Goal: Transaction & Acquisition: Purchase product/service

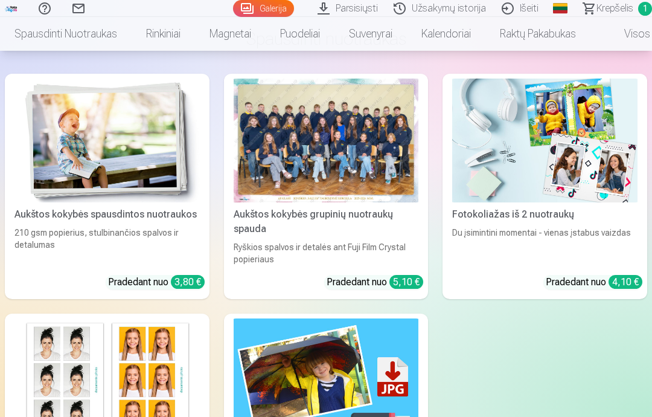
scroll to position [3690, 0]
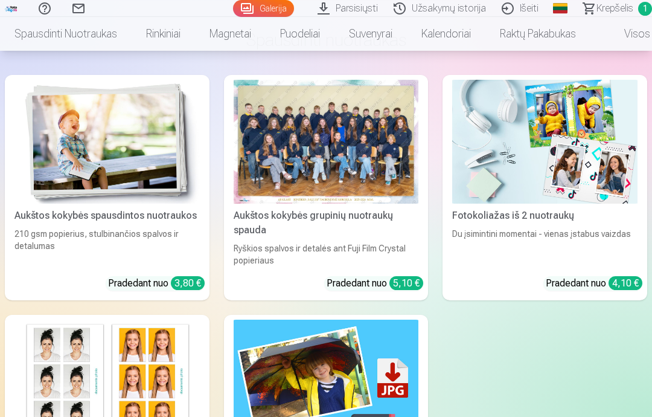
click at [153, 177] on img at bounding box center [106, 141] width 185 height 123
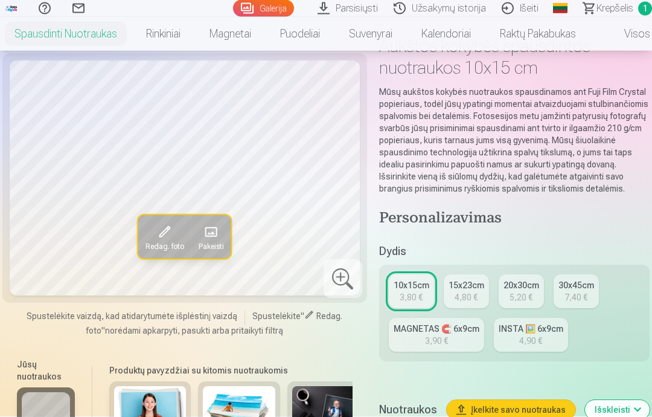
scroll to position [81, 0]
click at [453, 335] on div "MAGNETAS 🧲 6x9cm" at bounding box center [437, 328] width 86 height 12
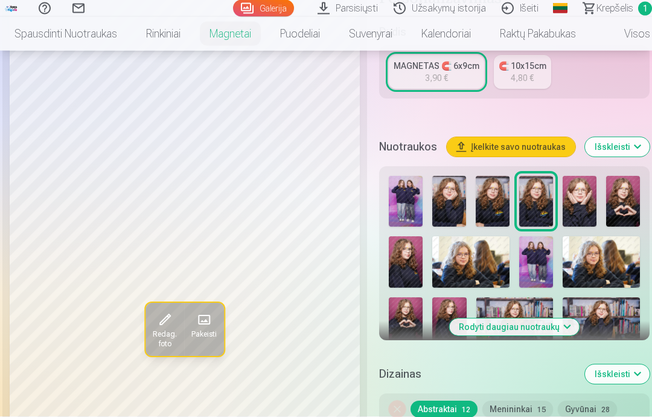
scroll to position [325, 0]
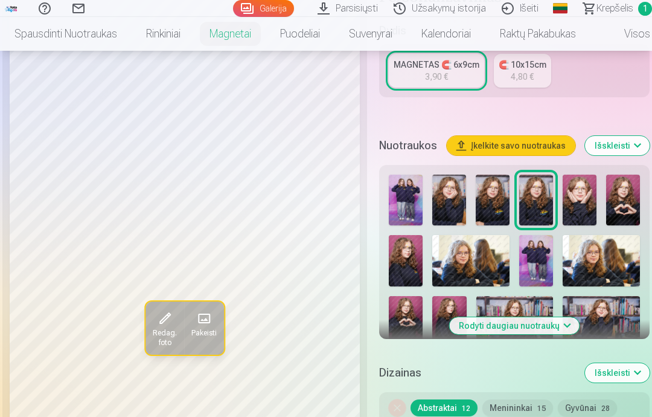
click at [615, 200] on img at bounding box center [623, 200] width 34 height 51
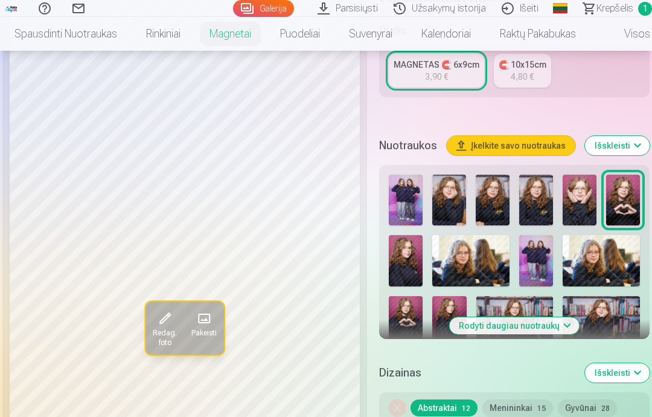
click at [411, 250] on img at bounding box center [406, 260] width 34 height 51
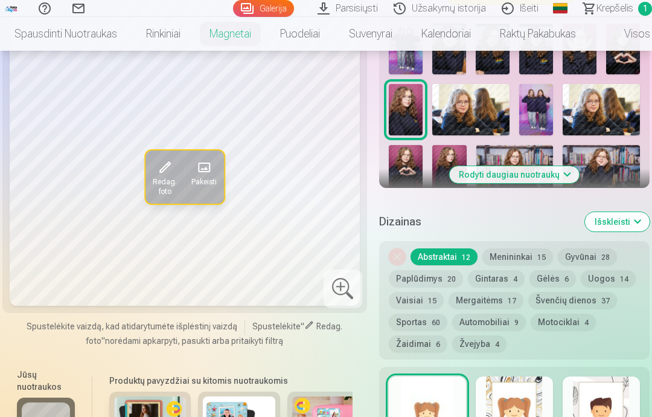
scroll to position [475, 0]
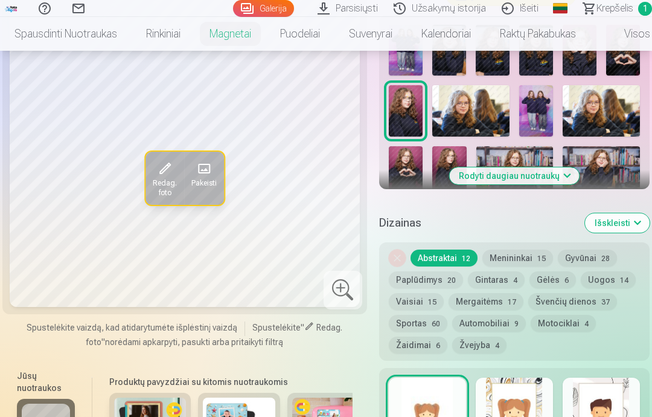
click at [547, 170] on button "Rodyti daugiau nuotraukų" at bounding box center [514, 175] width 130 height 17
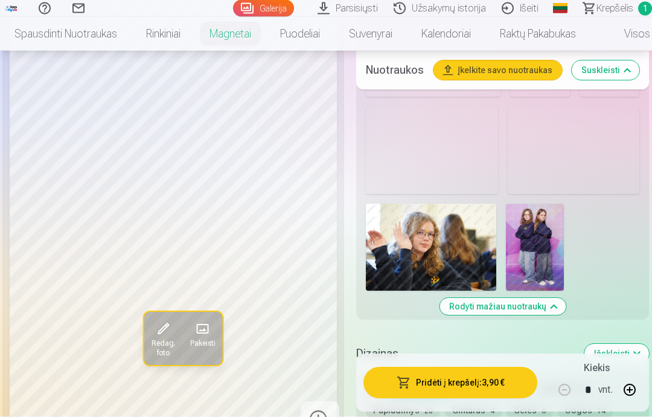
scroll to position [1135, 0]
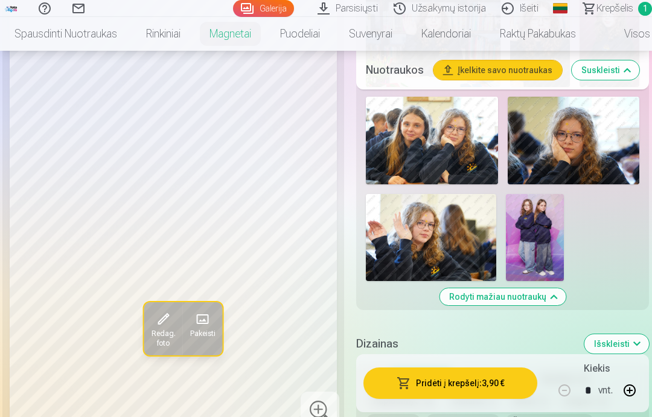
click at [609, 87] on img at bounding box center [610, 42] width 60 height 90
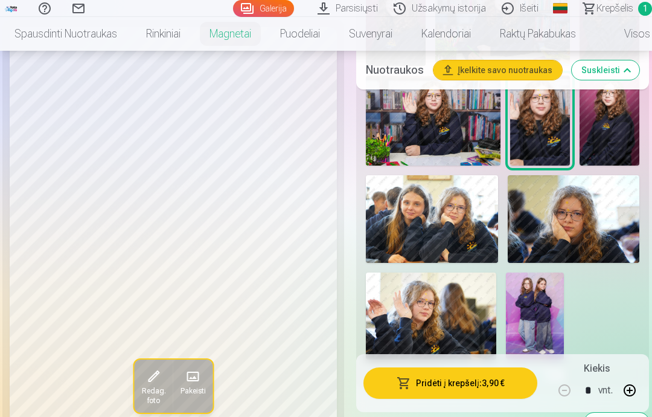
click at [520, 66] on img at bounding box center [502, 21] width 135 height 90
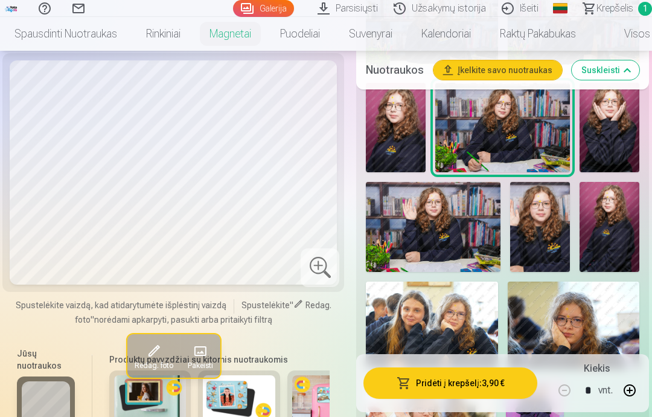
click at [426, 173] on img at bounding box center [396, 128] width 60 height 90
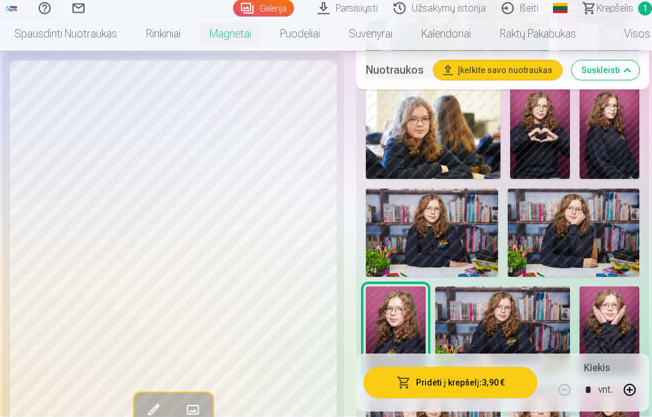
click at [498, 262] on img at bounding box center [432, 233] width 132 height 88
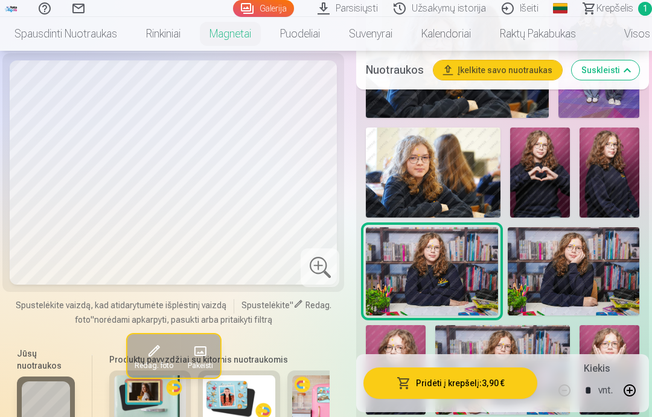
scroll to position [705, 0]
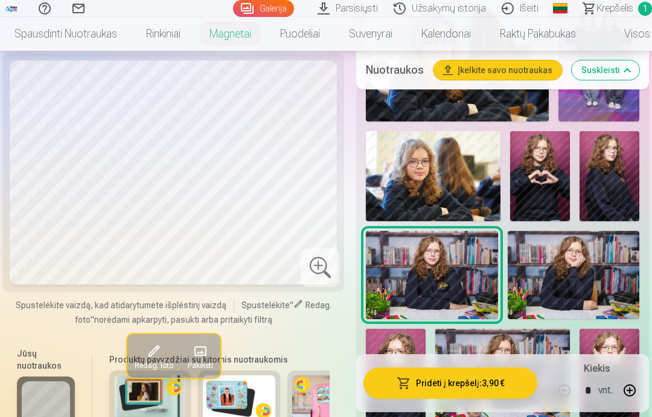
click at [593, 182] on img at bounding box center [610, 176] width 60 height 90
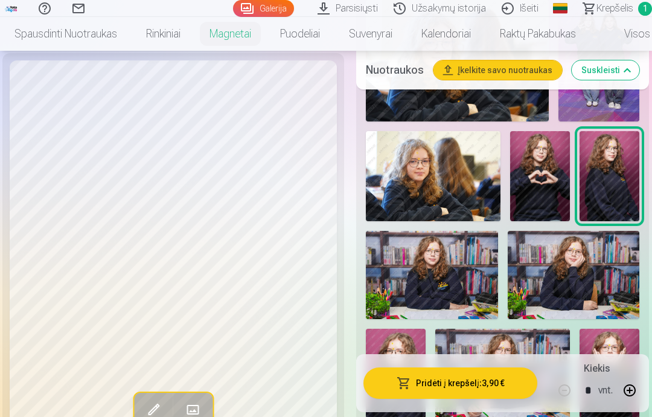
click at [554, 196] on img at bounding box center [540, 176] width 60 height 90
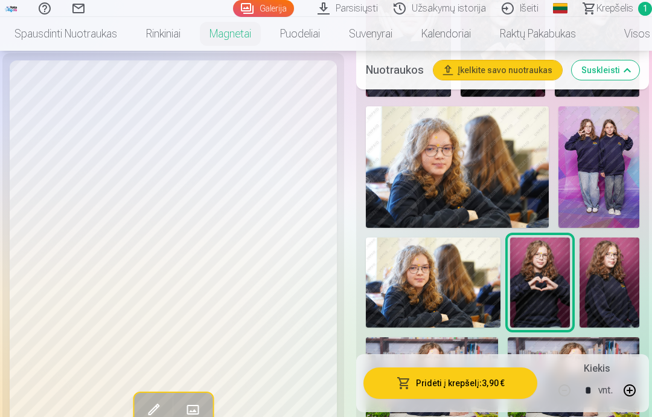
scroll to position [597, 0]
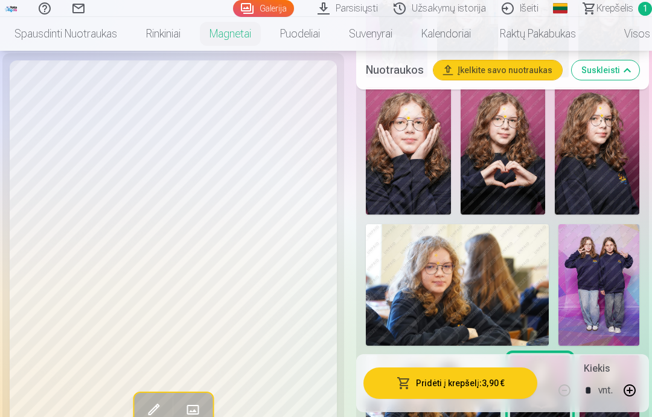
click at [513, 206] on img at bounding box center [503, 150] width 85 height 127
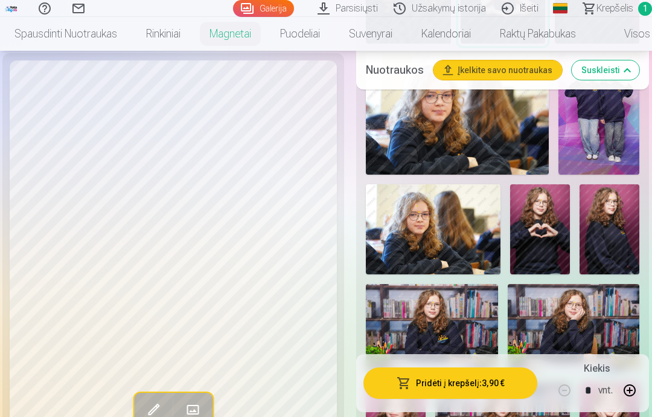
click at [539, 240] on img at bounding box center [540, 229] width 60 height 90
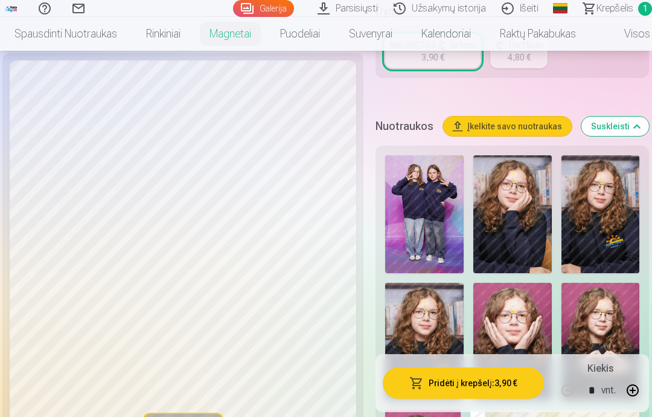
scroll to position [349, 0]
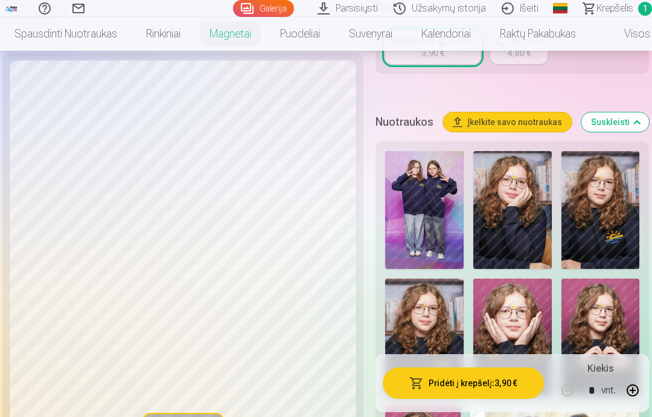
click at [606, 232] on img at bounding box center [601, 210] width 79 height 118
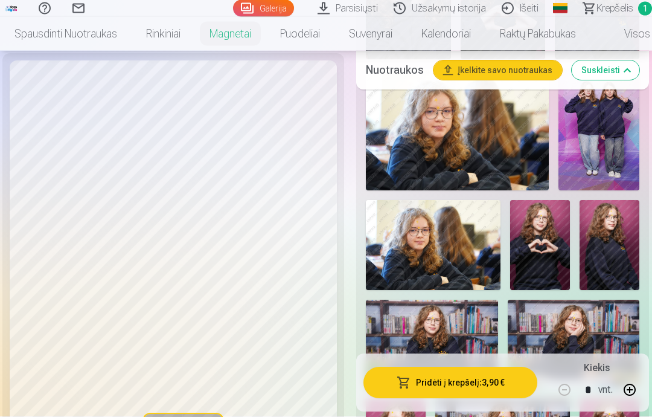
scroll to position [638, 0]
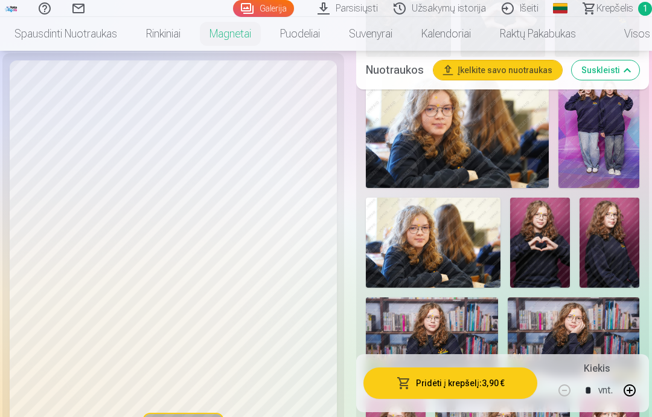
click at [554, 239] on img at bounding box center [540, 242] width 60 height 90
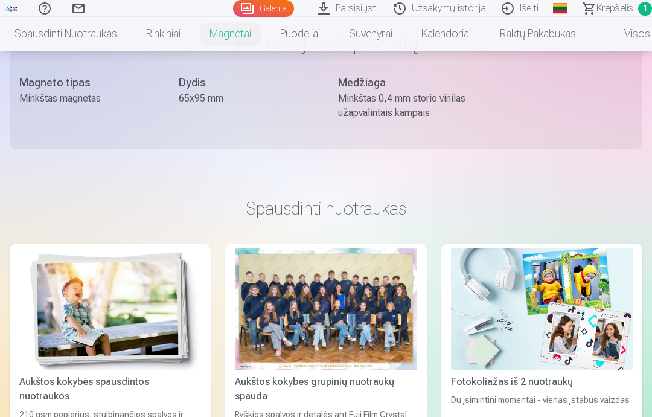
scroll to position [1891, 0]
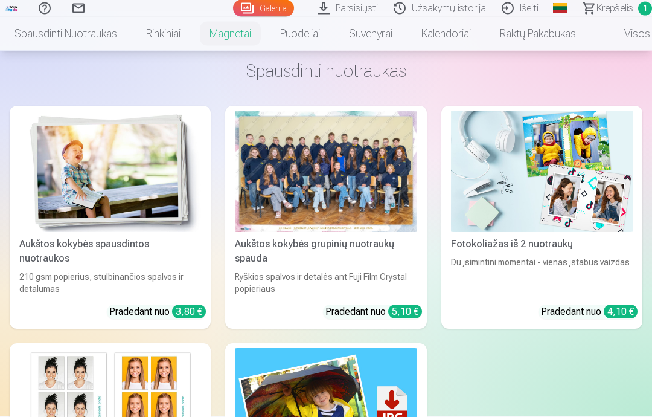
scroll to position [2025, 0]
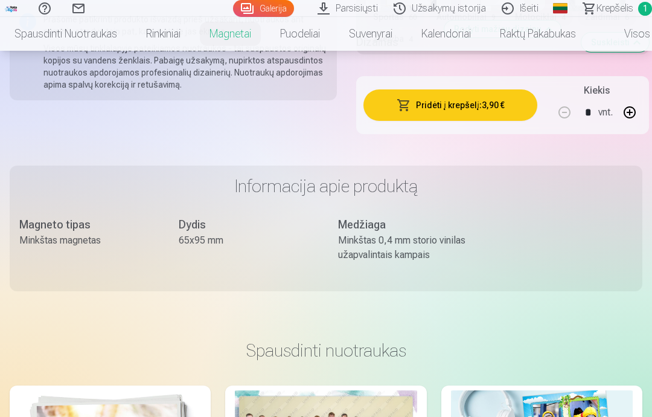
scroll to position [1966, 0]
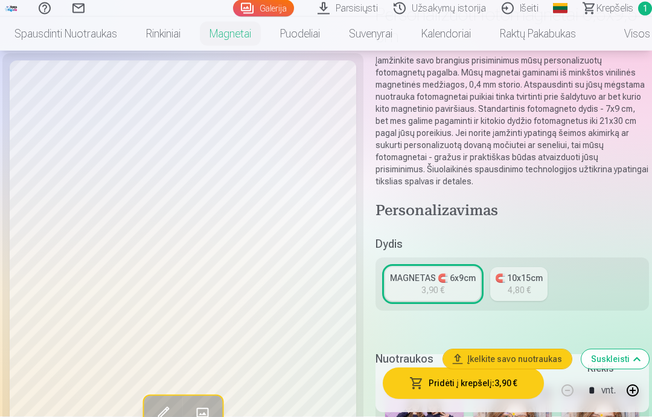
scroll to position [112, 0]
click at [451, 284] on link "MAGNETAS 🧲 6x9cm 3,90 €" at bounding box center [432, 284] width 95 height 34
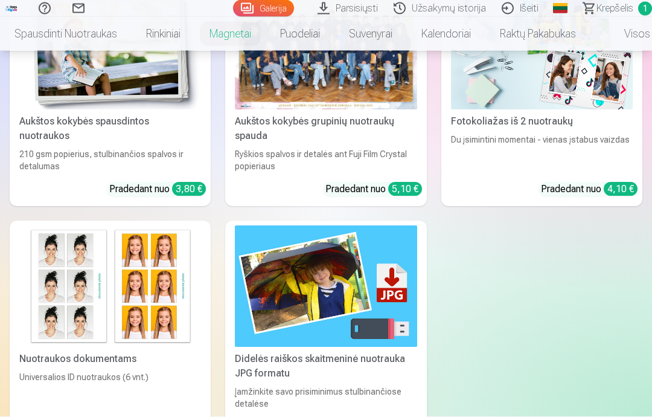
scroll to position [2145, 0]
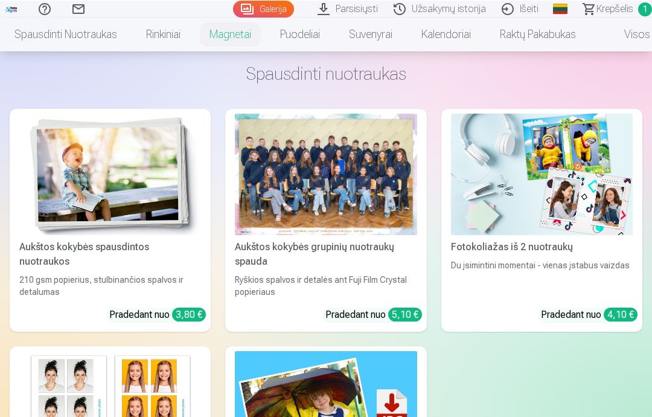
scroll to position [2019, 0]
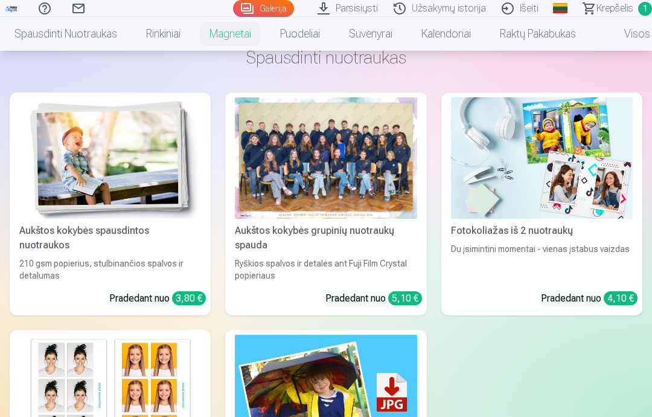
scroll to position [2254, 0]
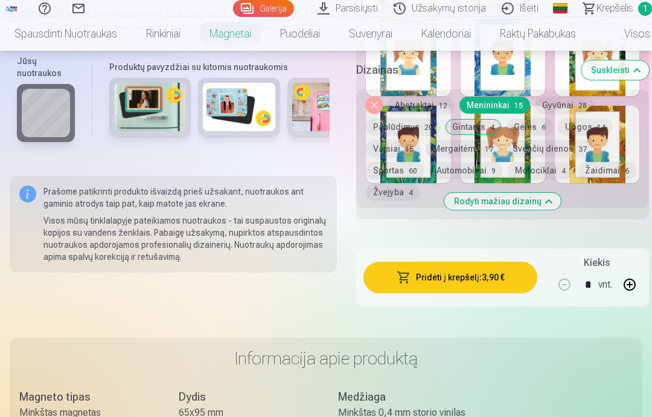
click at [560, 114] on button "Gyvūnai 28" at bounding box center [564, 105] width 59 height 17
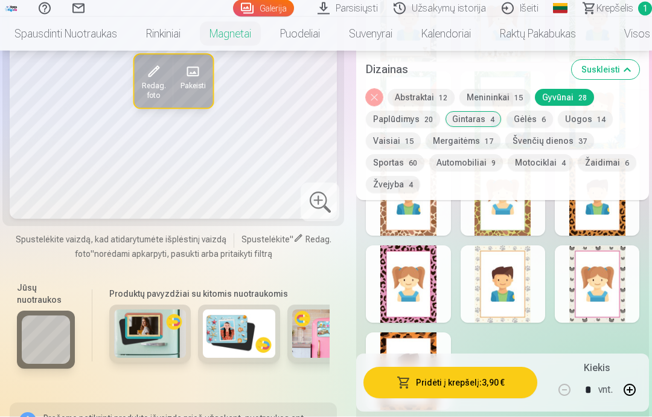
scroll to position [2077, 0]
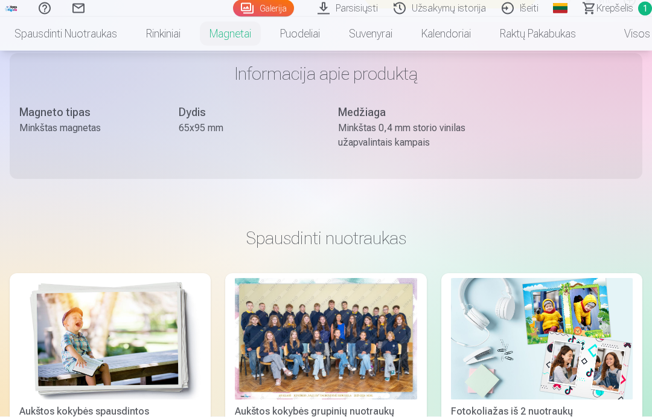
scroll to position [2588, 0]
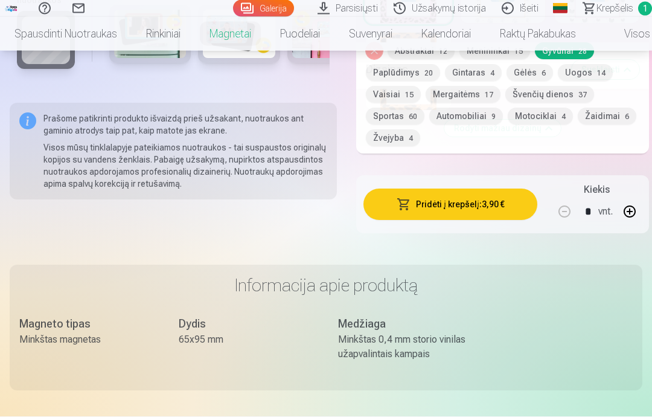
scroll to position [2376, 0]
click at [492, 220] on button "Pridėti į krepšelį : 3,90 €" at bounding box center [451, 203] width 174 height 31
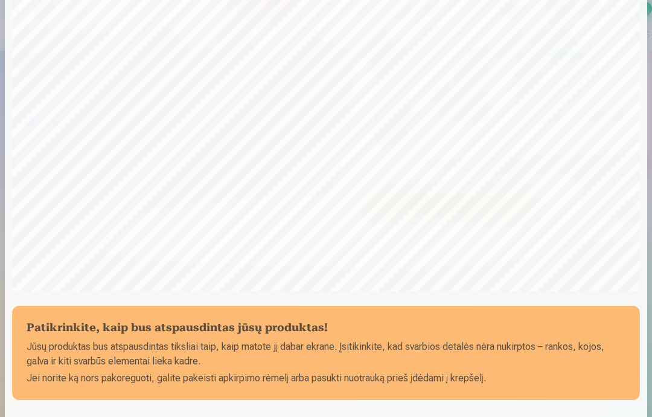
scroll to position [277, 0]
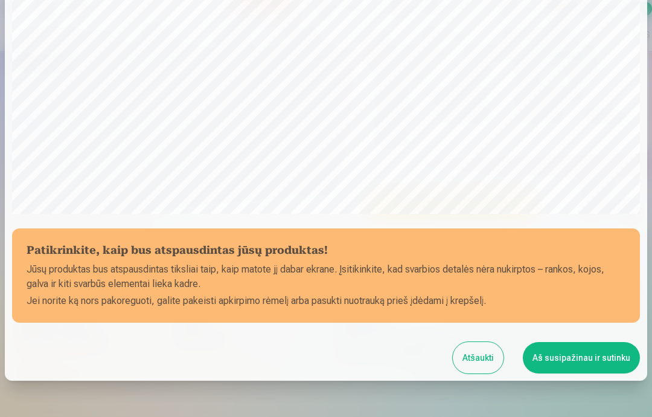
click at [590, 368] on button "Aš susipažinau ir sutinku" at bounding box center [581, 357] width 117 height 31
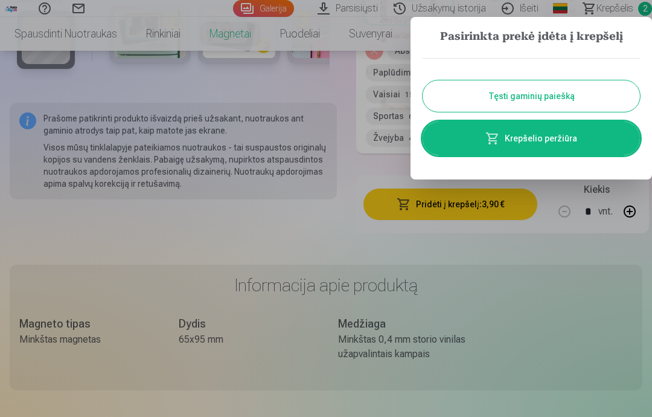
click at [590, 95] on button "Tęsti gaminių paiešką" at bounding box center [531, 95] width 217 height 31
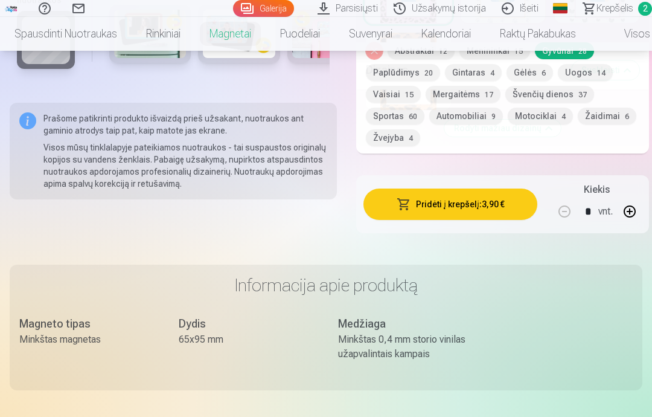
scroll to position [2425, 0]
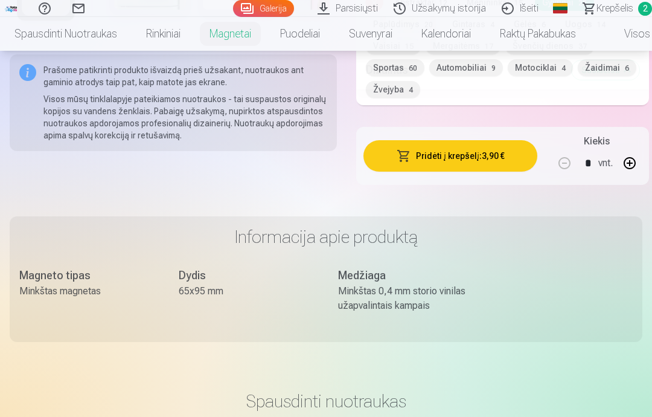
click at [616, 9] on span "Krepšelis" at bounding box center [615, 8] width 37 height 14
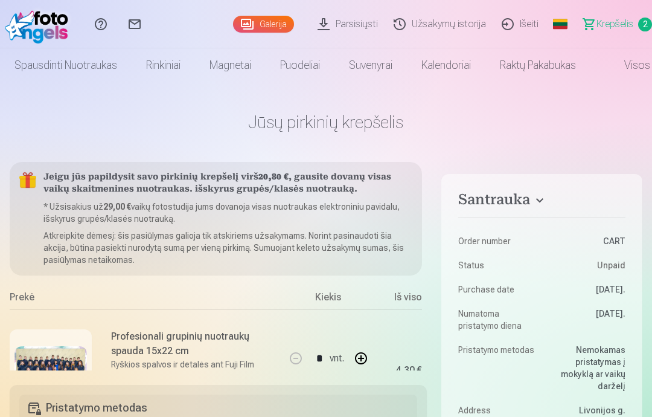
click at [573, 68] on link "Raktų pakabukas" at bounding box center [538, 65] width 105 height 34
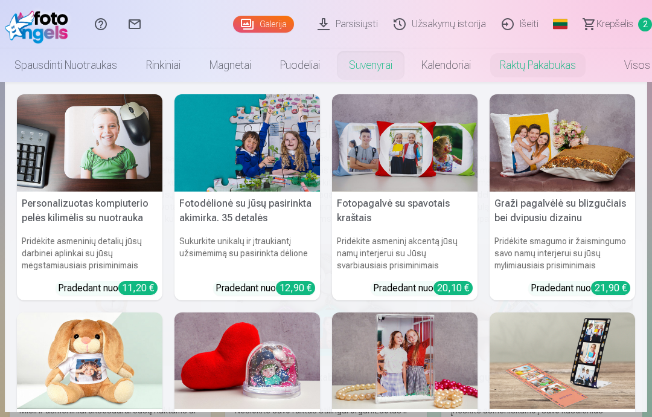
click at [385, 63] on link "Suvenyrai" at bounding box center [371, 65] width 72 height 34
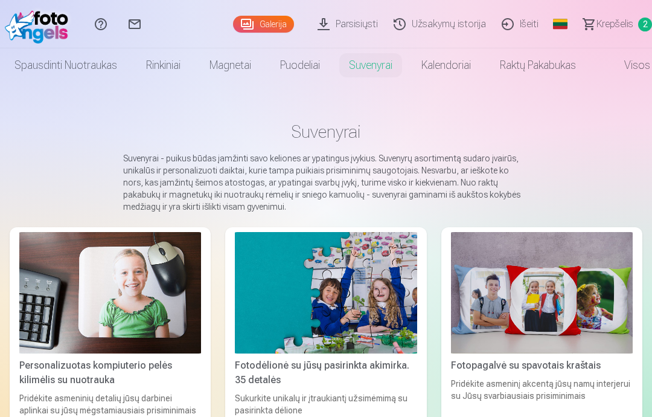
click at [173, 63] on link "Rinkiniai" at bounding box center [163, 65] width 63 height 34
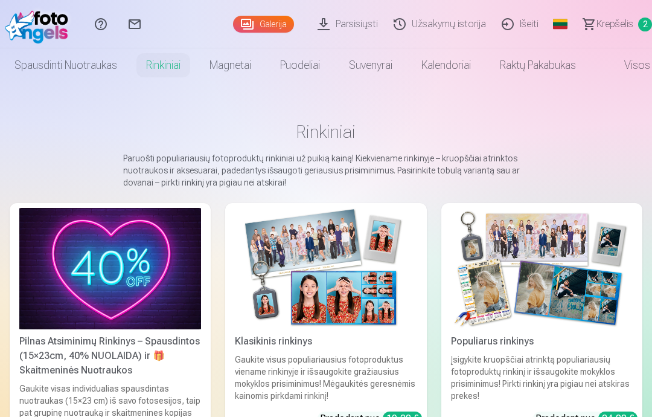
click at [243, 68] on link "Magnetai" at bounding box center [230, 65] width 71 height 34
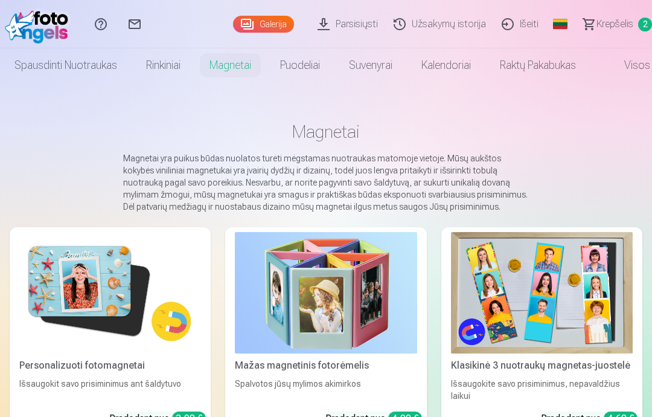
click at [306, 62] on link "Puodeliai" at bounding box center [300, 65] width 69 height 34
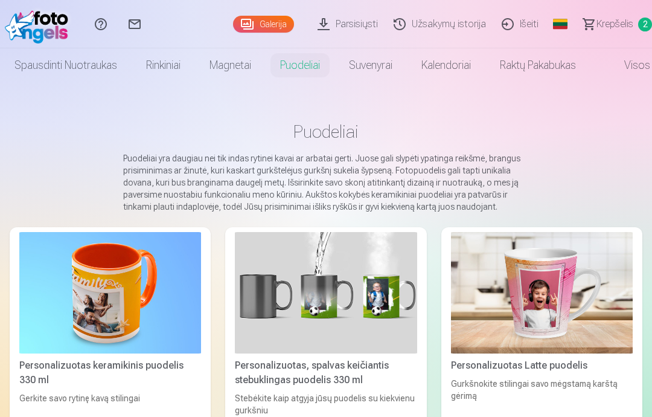
click at [379, 70] on link "Suvenyrai" at bounding box center [371, 65] width 72 height 34
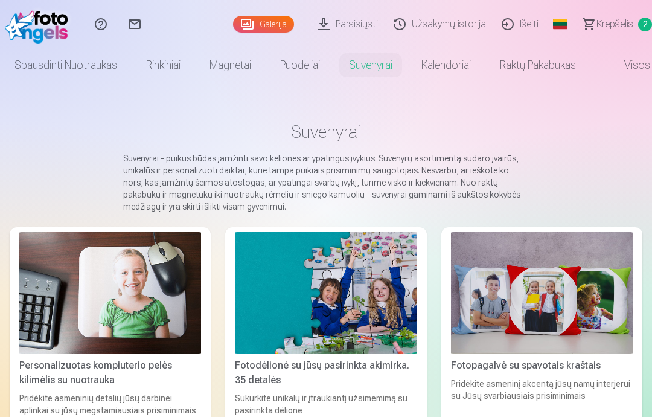
click at [457, 67] on link "Kalendoriai" at bounding box center [446, 65] width 79 height 34
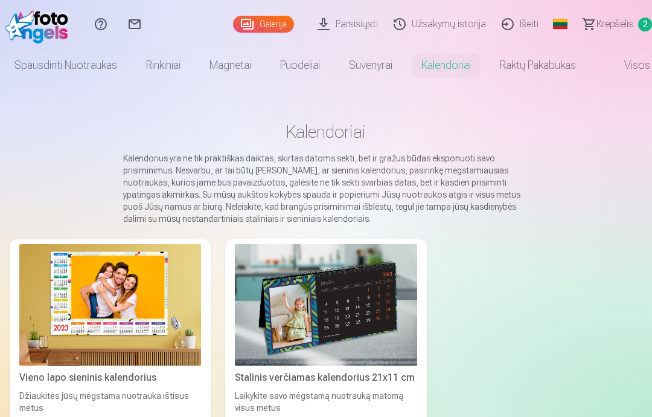
click at [550, 67] on link "Raktų pakabukas" at bounding box center [538, 65] width 105 height 34
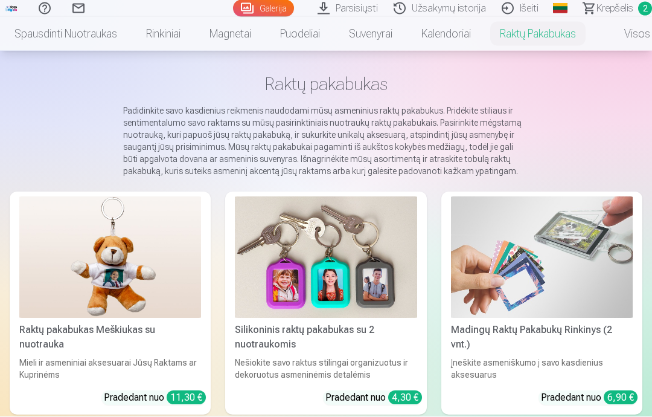
scroll to position [48, 0]
click at [367, 263] on img at bounding box center [326, 256] width 182 height 121
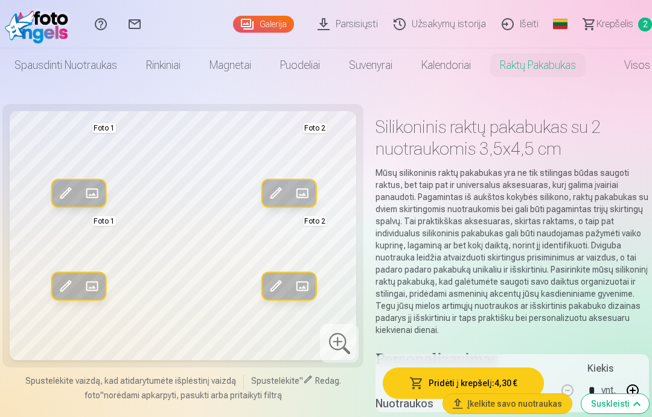
click at [94, 195] on span at bounding box center [92, 193] width 19 height 19
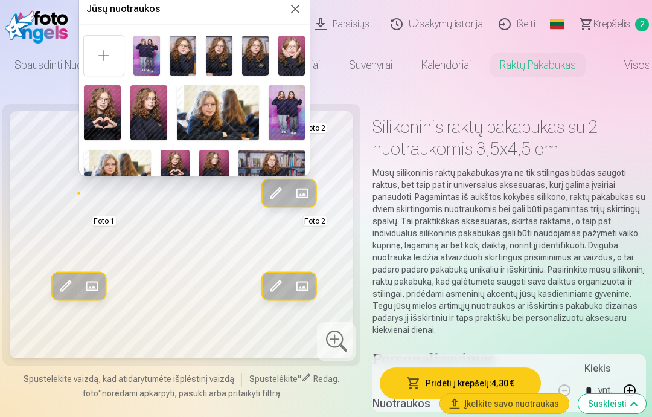
click at [111, 123] on img at bounding box center [102, 112] width 37 height 55
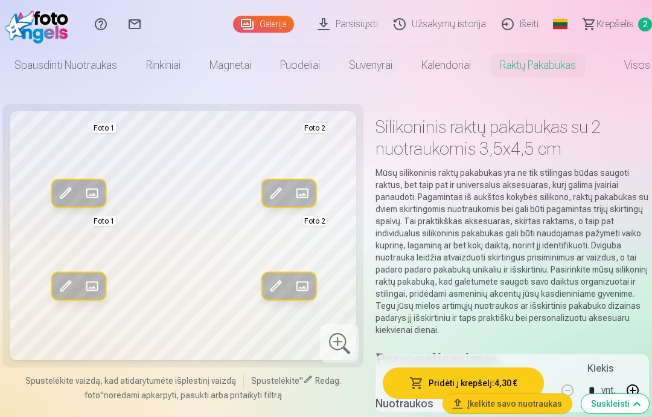
click at [306, 196] on span at bounding box center [302, 193] width 19 height 19
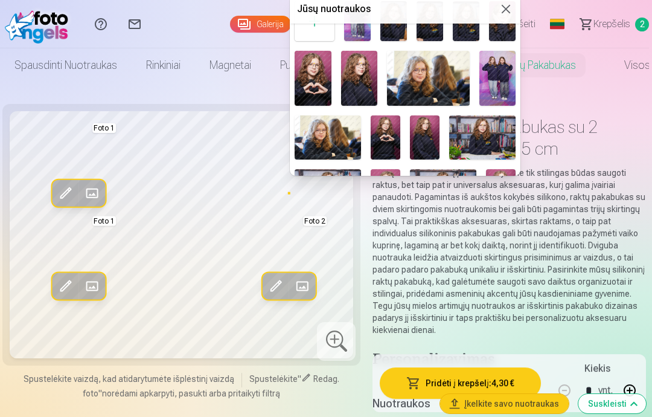
scroll to position [37, 0]
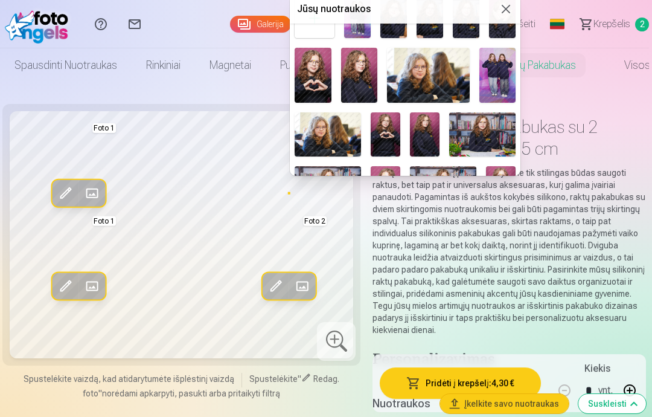
click at [367, 79] on img at bounding box center [359, 75] width 37 height 55
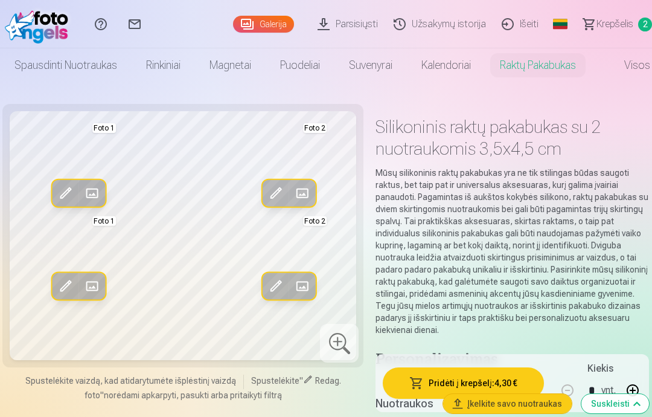
click at [306, 190] on span at bounding box center [302, 193] width 19 height 19
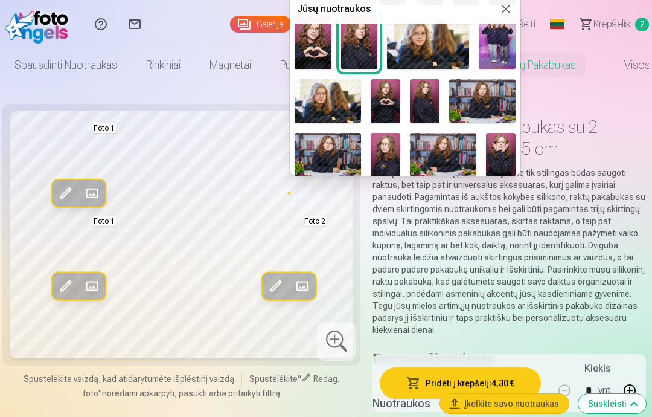
scroll to position [69, 0]
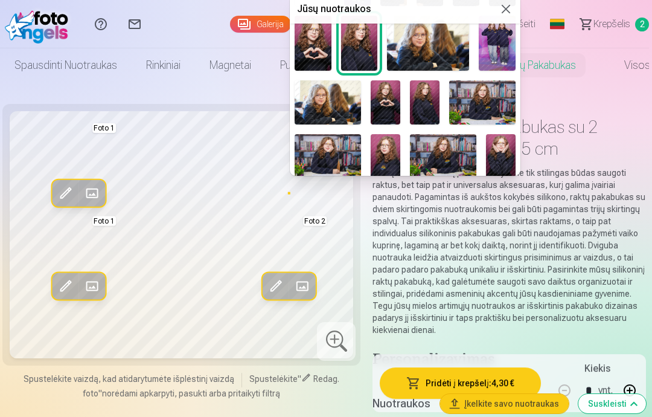
click at [388, 100] on img at bounding box center [386, 102] width 30 height 44
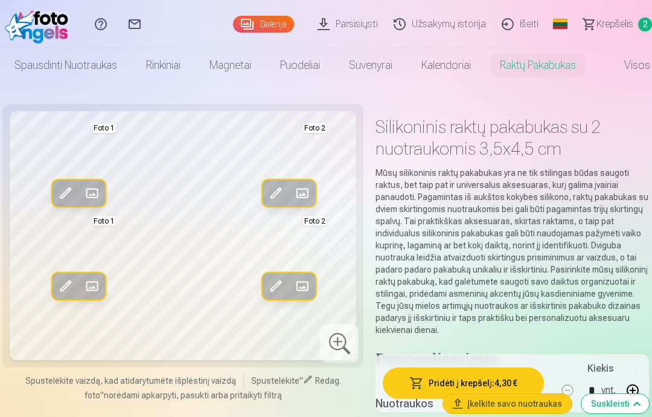
click at [307, 192] on span at bounding box center [302, 193] width 19 height 19
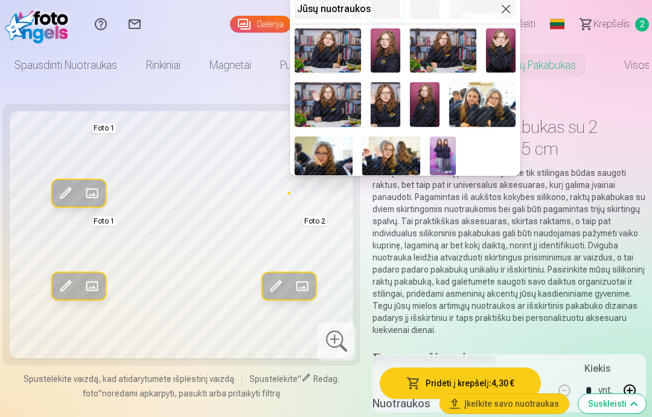
scroll to position [178, 0]
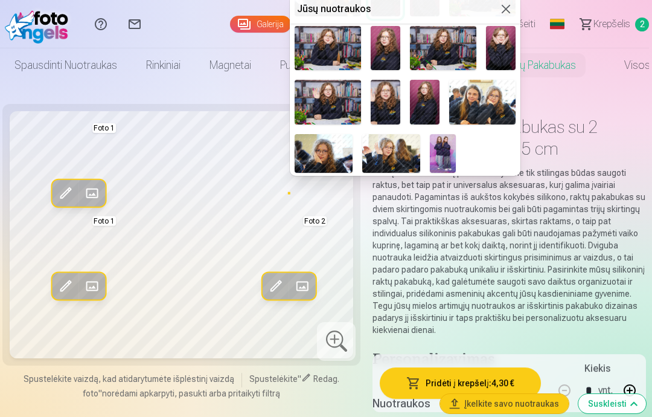
click at [422, 99] on img at bounding box center [425, 102] width 30 height 44
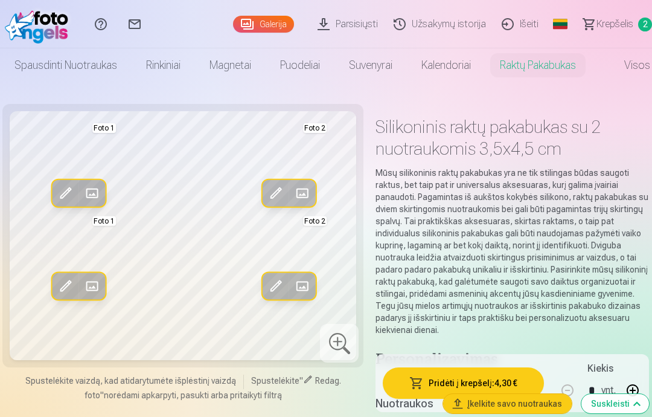
click at [308, 194] on span at bounding box center [302, 193] width 19 height 19
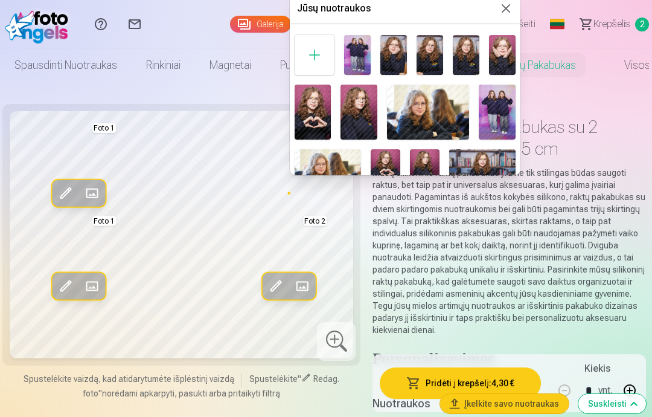
scroll to position [0, 0]
click at [315, 109] on img at bounding box center [313, 112] width 37 height 55
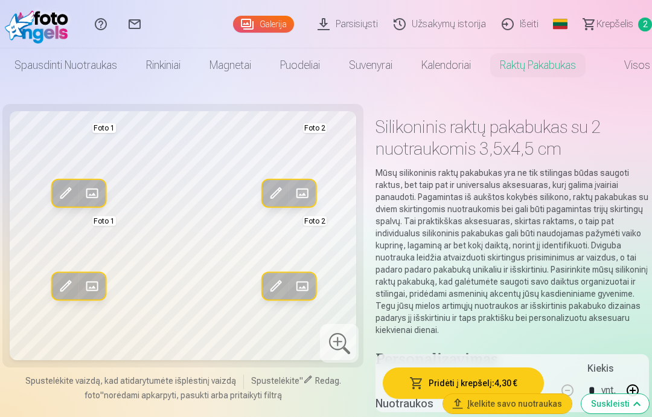
click at [91, 286] on span at bounding box center [92, 286] width 19 height 19
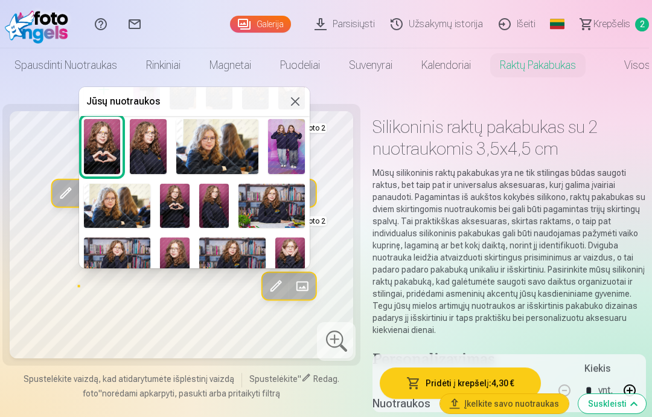
scroll to position [62, 0]
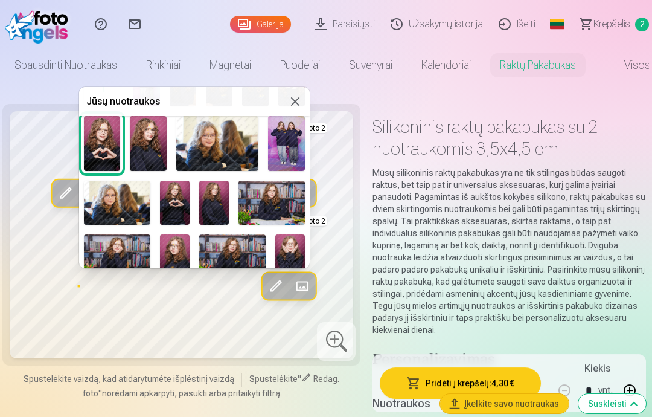
click at [176, 199] on img at bounding box center [175, 203] width 30 height 44
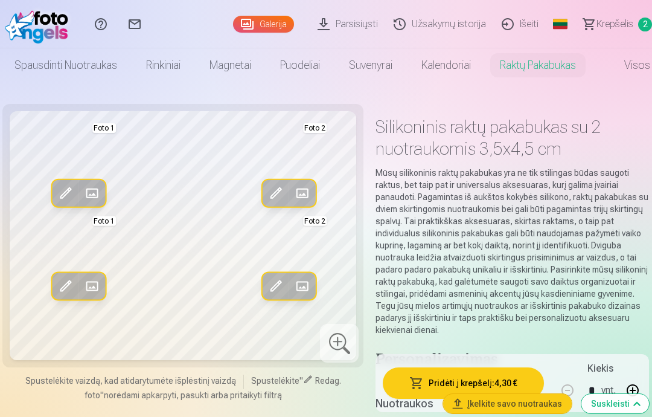
click at [300, 184] on span at bounding box center [302, 193] width 19 height 19
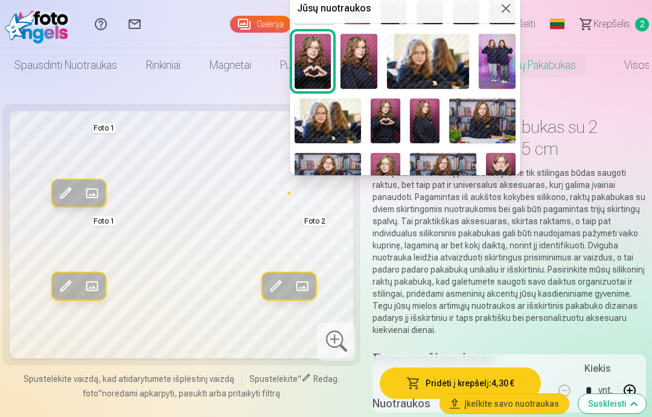
scroll to position [65, 0]
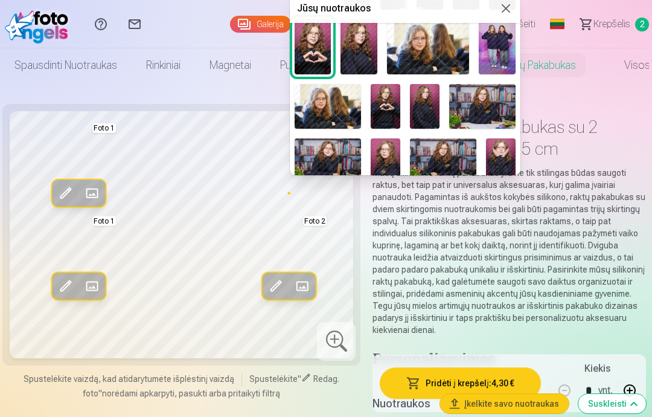
click at [423, 108] on img at bounding box center [425, 106] width 30 height 44
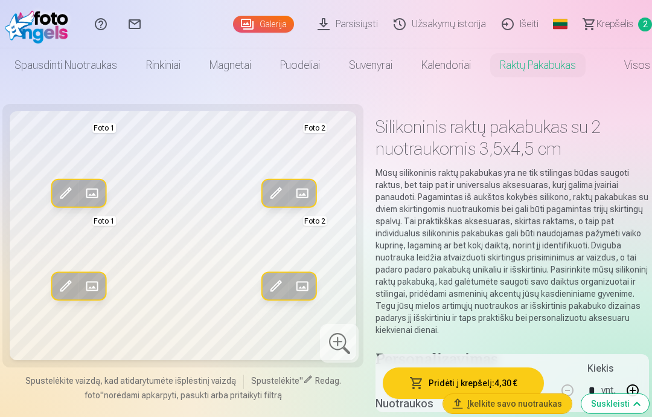
click at [306, 196] on span at bounding box center [302, 193] width 19 height 19
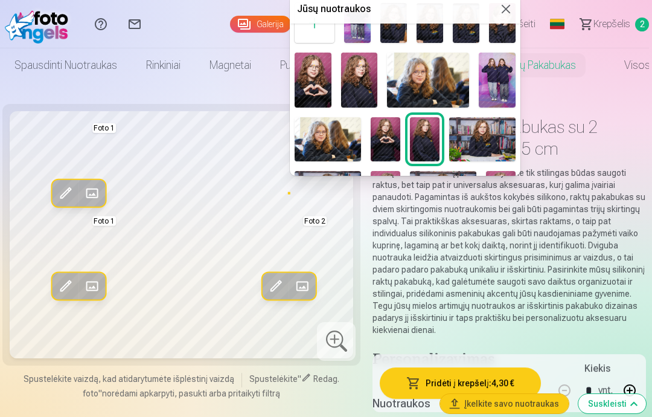
scroll to position [43, 0]
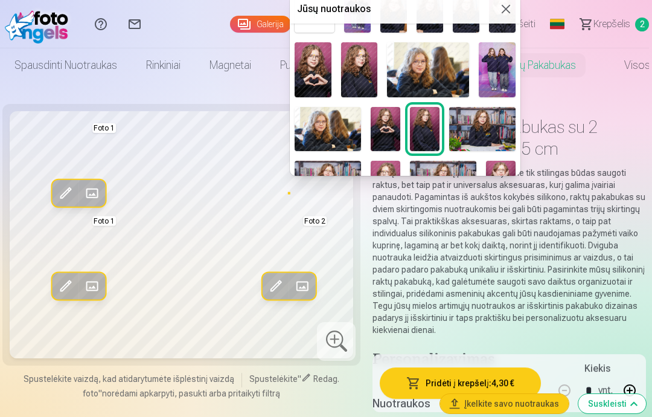
click at [386, 116] on img at bounding box center [386, 129] width 30 height 44
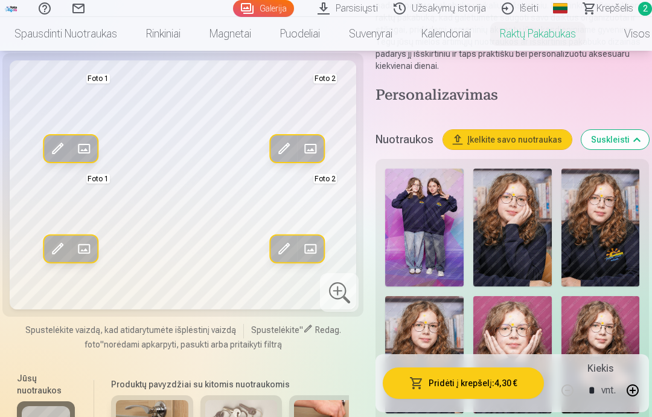
scroll to position [264, 0]
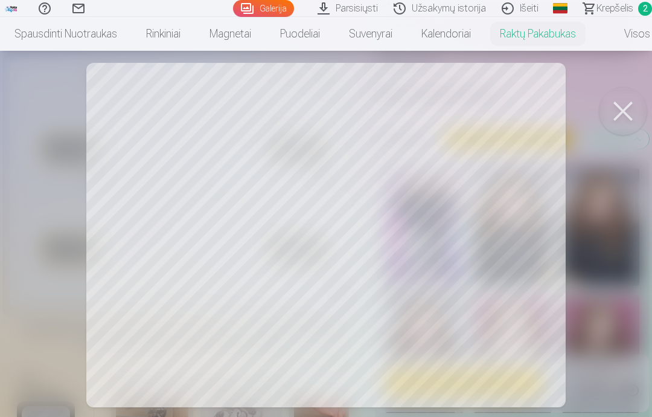
click at [617, 108] on button at bounding box center [623, 111] width 48 height 48
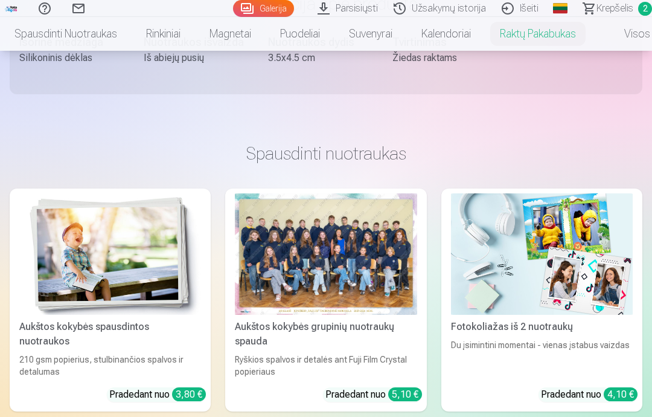
scroll to position [1760, 0]
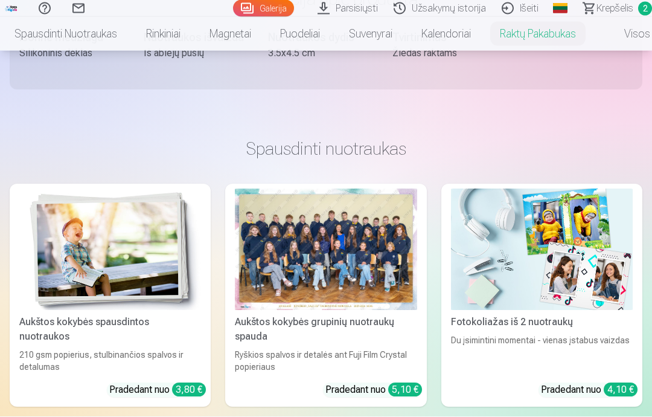
scroll to position [1694, 0]
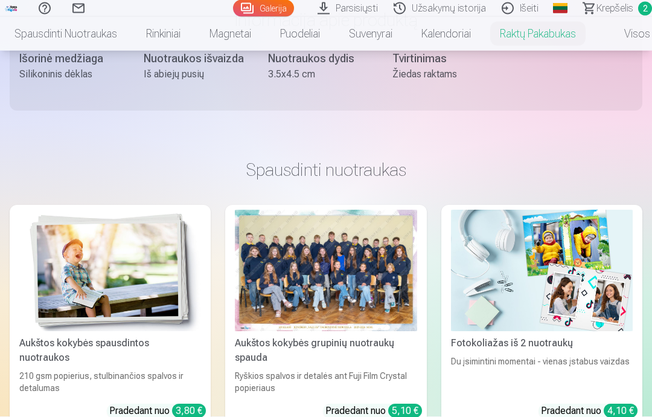
scroll to position [1679, 0]
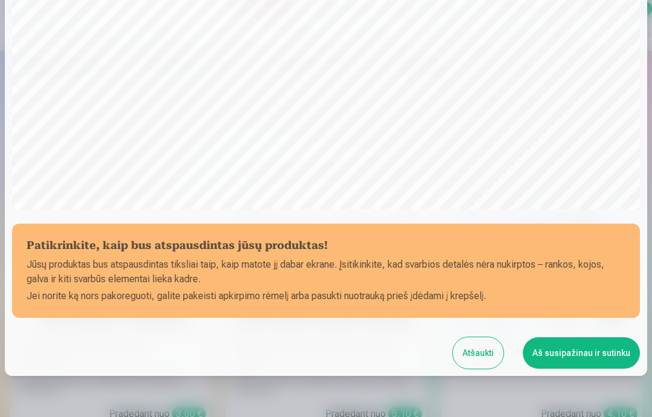
scroll to position [325, 0]
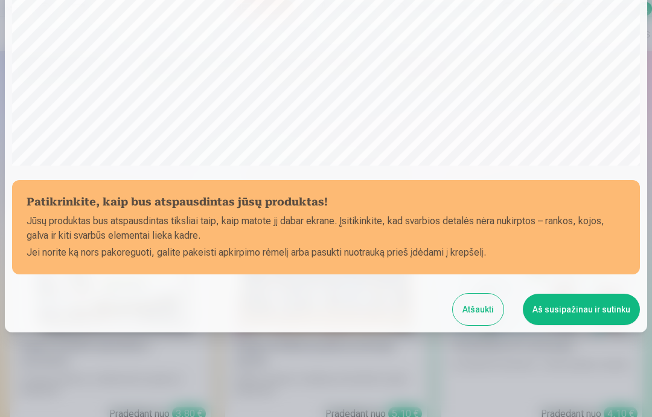
click at [597, 313] on button "Aš susipažinau ir sutinku" at bounding box center [581, 308] width 117 height 31
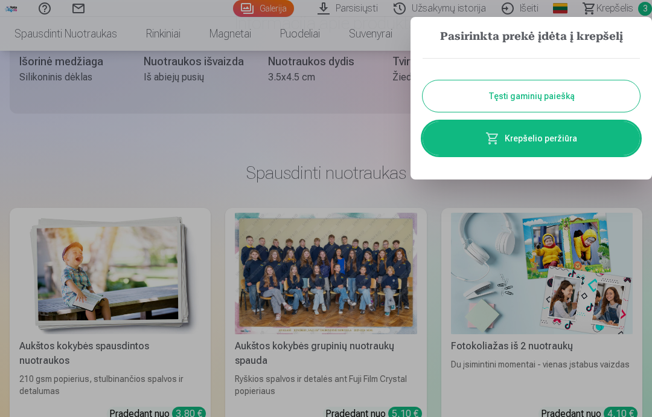
click at [601, 97] on button "Tęsti gaminių paiešką" at bounding box center [531, 95] width 217 height 31
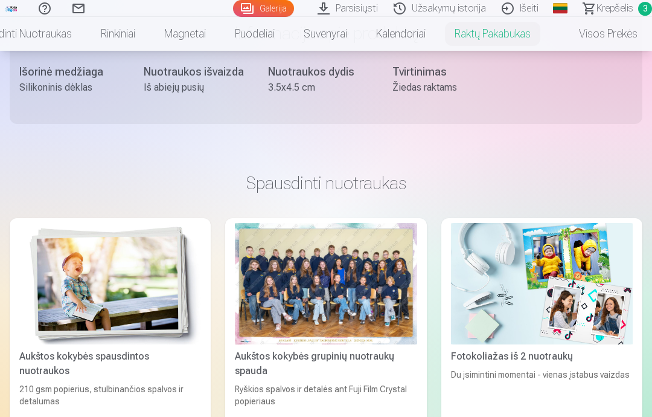
scroll to position [0, 57]
click at [607, 36] on link "Visos prekės" at bounding box center [598, 34] width 107 height 34
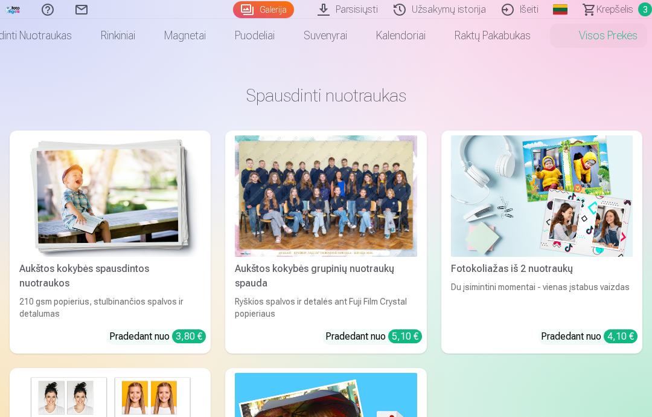
scroll to position [51, 0]
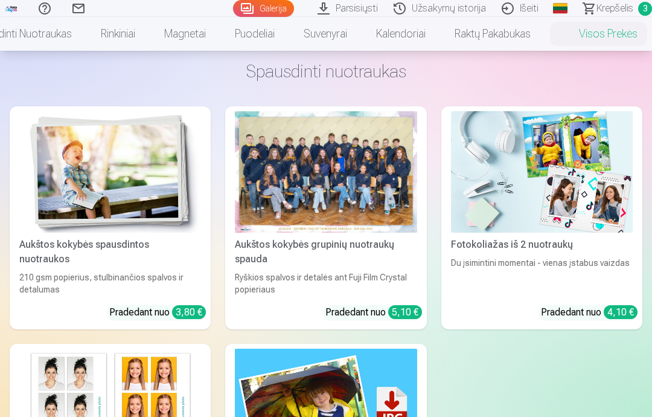
click at [172, 225] on img at bounding box center [110, 171] width 182 height 121
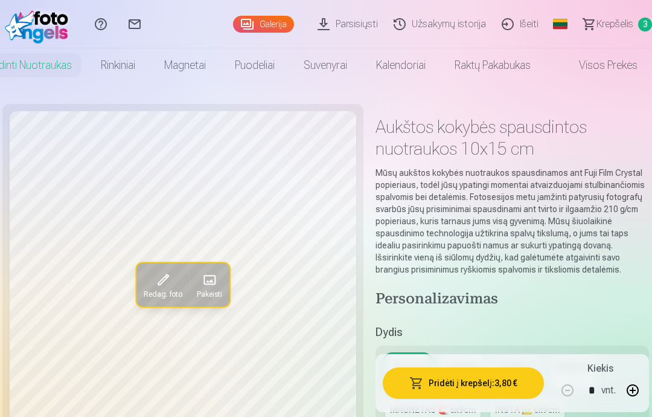
click at [206, 284] on span at bounding box center [209, 279] width 19 height 19
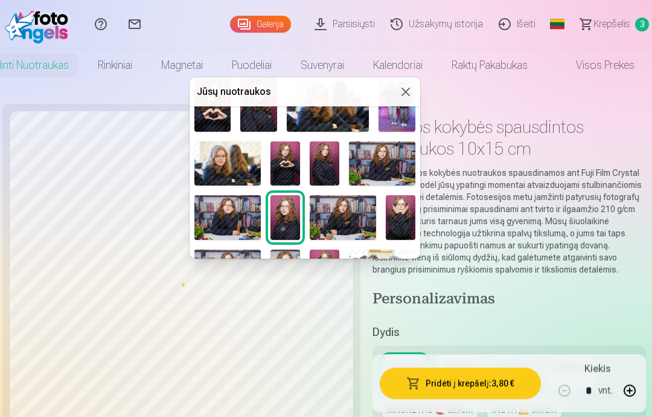
scroll to position [98, 0]
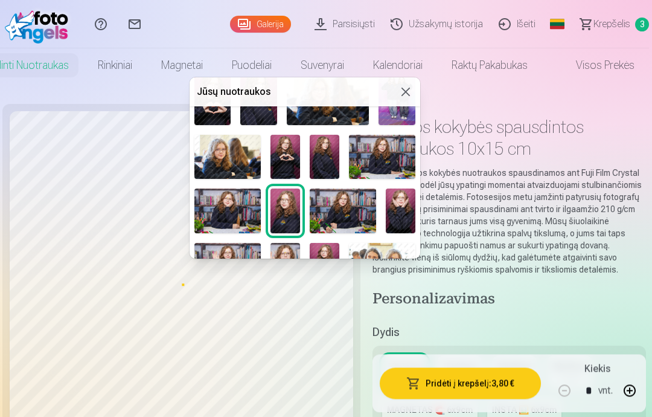
click at [289, 161] on img at bounding box center [286, 157] width 30 height 44
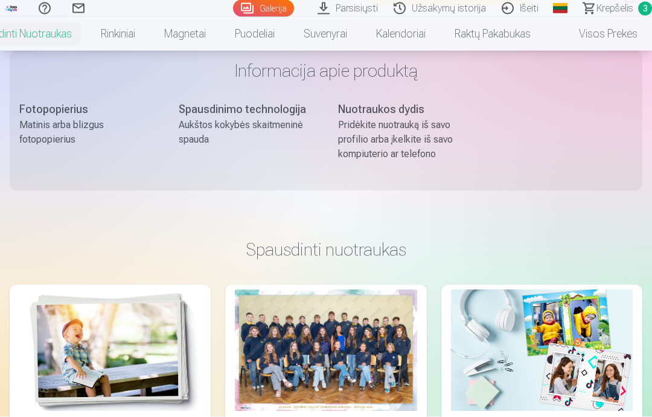
scroll to position [1842, 0]
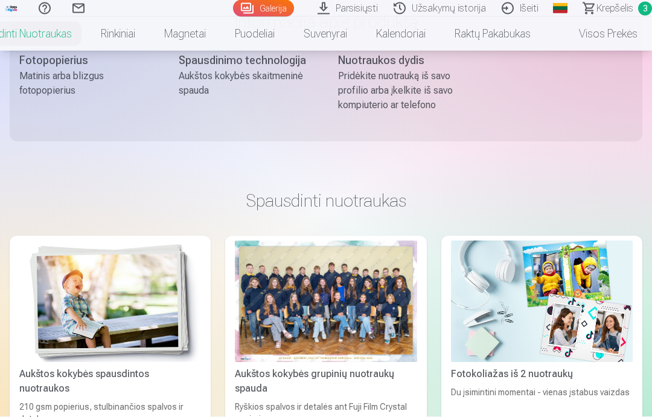
scroll to position [2621, 0]
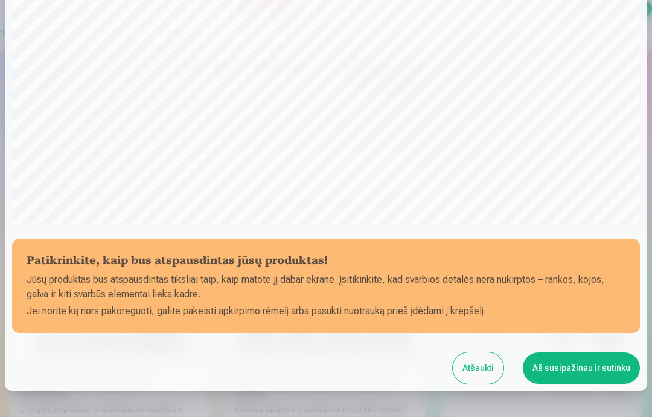
scroll to position [277, 0]
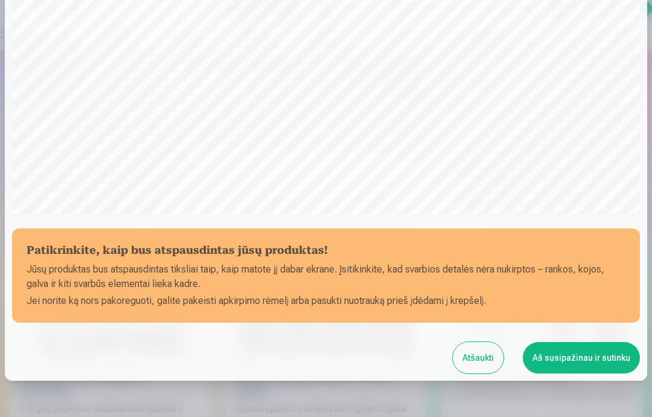
click at [604, 360] on button "Aš susipažinau ir sutinku" at bounding box center [581, 357] width 117 height 31
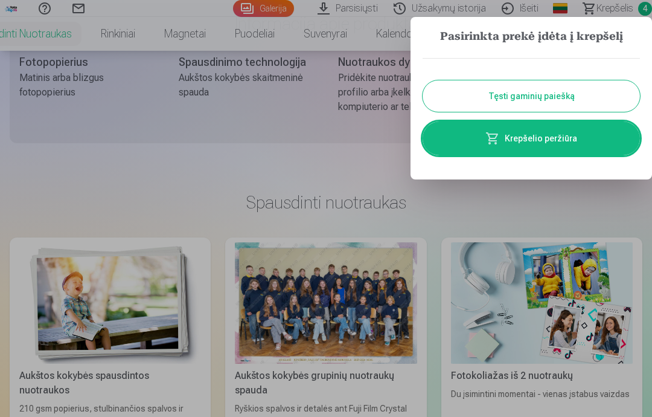
click at [605, 98] on button "Tęsti gaminių paiešką" at bounding box center [531, 95] width 217 height 31
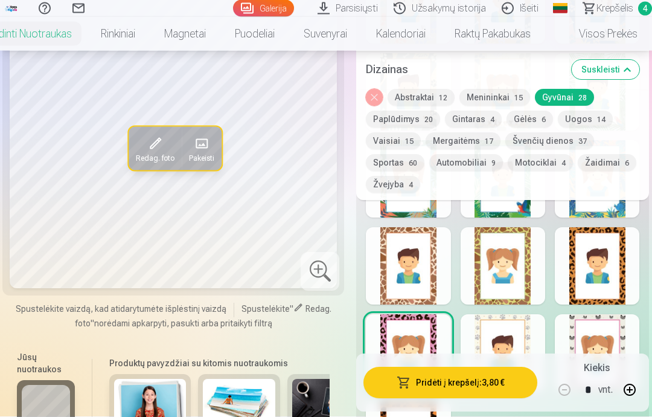
scroll to position [1992, 0]
click at [623, 34] on link "Visos prekės" at bounding box center [598, 34] width 107 height 34
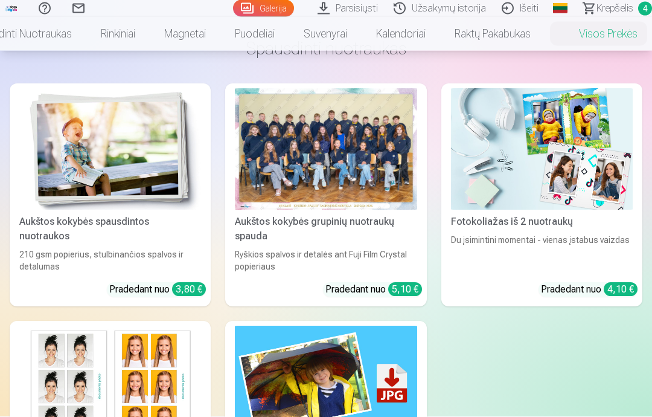
scroll to position [75, 0]
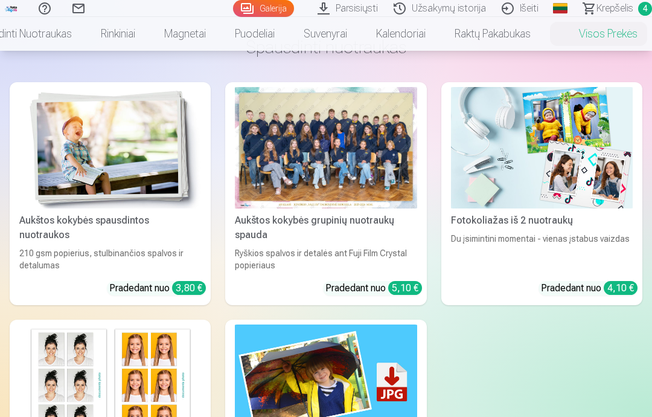
click at [167, 191] on img at bounding box center [110, 147] width 182 height 121
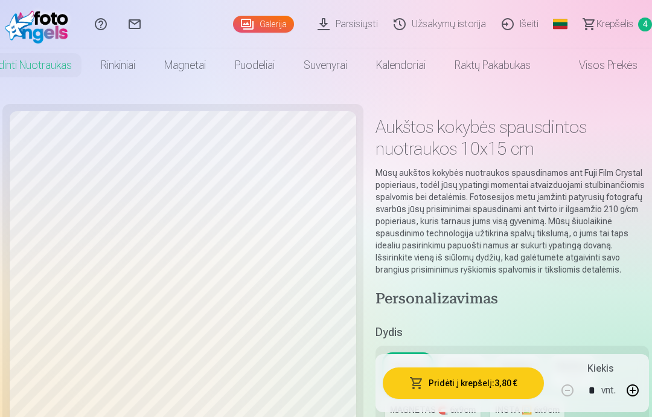
click at [627, 18] on span "Krepšelis" at bounding box center [615, 24] width 37 height 14
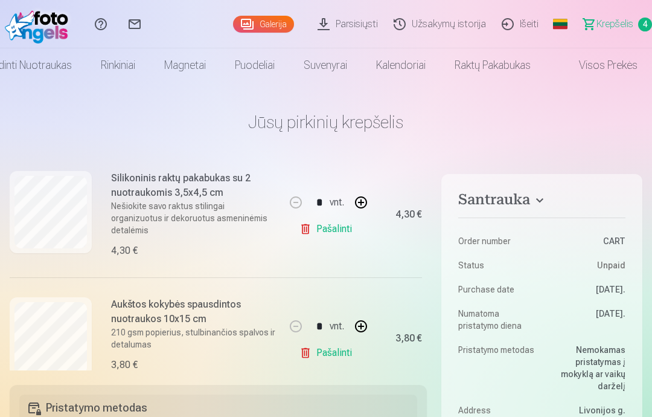
scroll to position [400, 0]
click at [611, 72] on link "Visos prekės" at bounding box center [598, 65] width 107 height 34
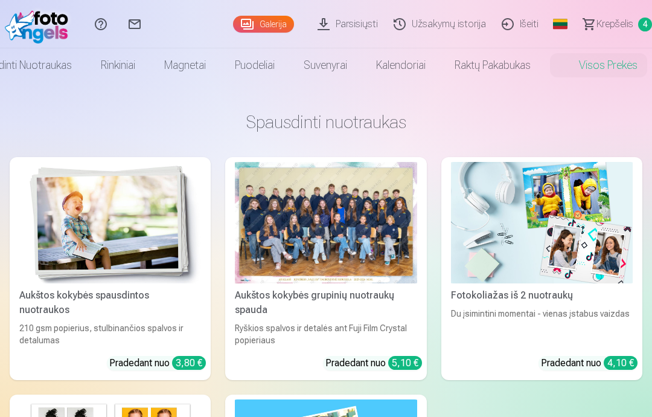
click at [155, 250] on img at bounding box center [110, 222] width 182 height 121
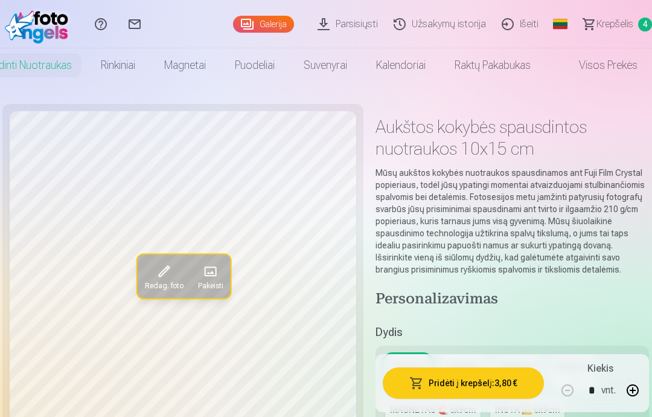
click at [209, 273] on span at bounding box center [209, 270] width 19 height 19
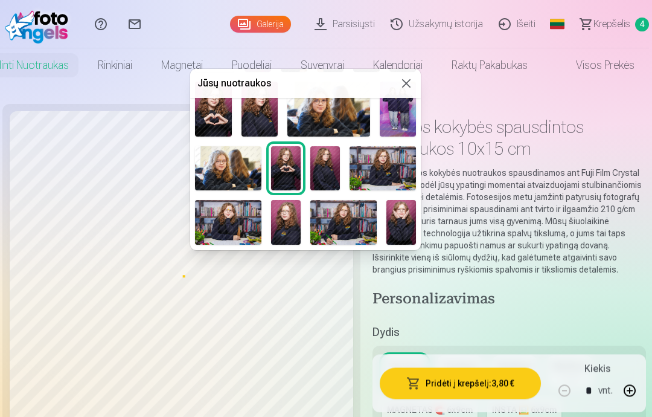
scroll to position [79, 0]
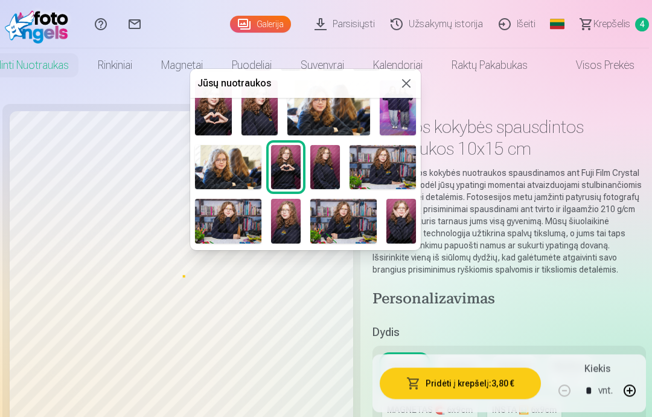
click at [403, 120] on img at bounding box center [398, 107] width 37 height 55
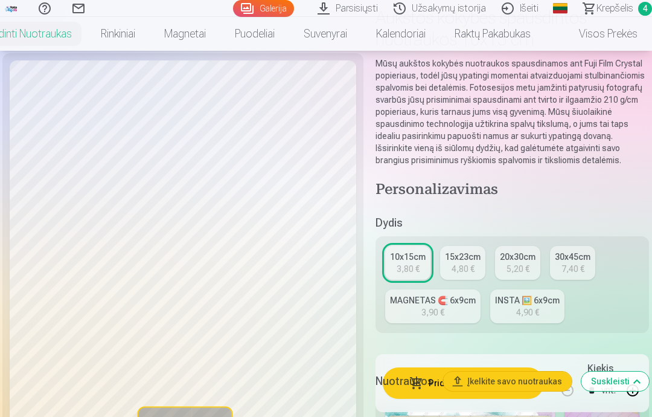
scroll to position [97, 0]
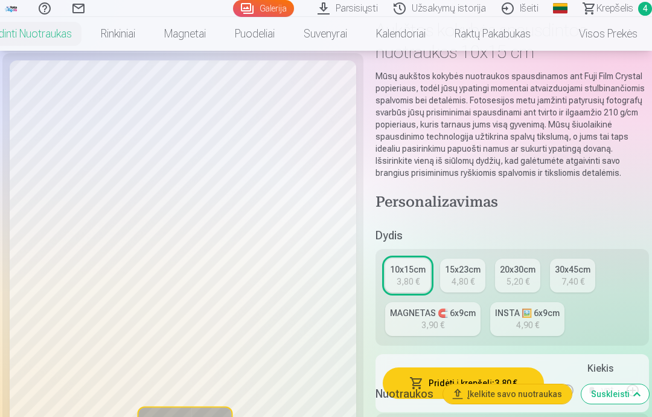
click at [172, 416] on span at bounding box center [164, 424] width 19 height 19
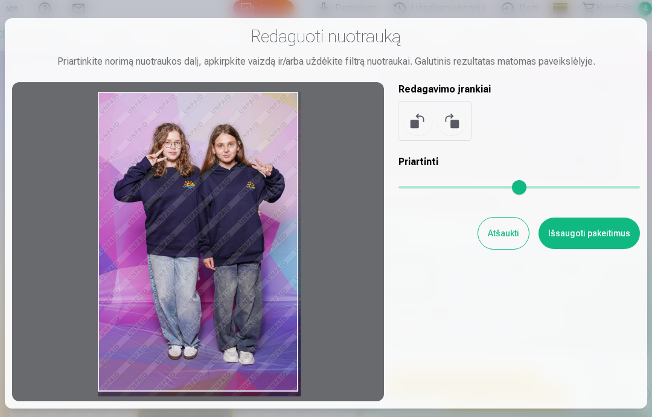
click at [506, 249] on button "Atšaukti" at bounding box center [503, 232] width 51 height 31
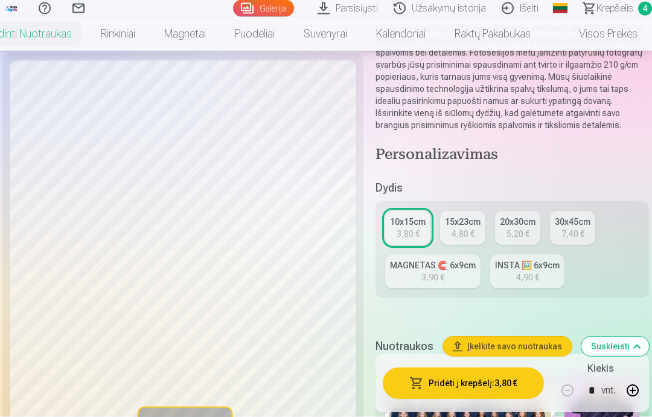
scroll to position [143, 0]
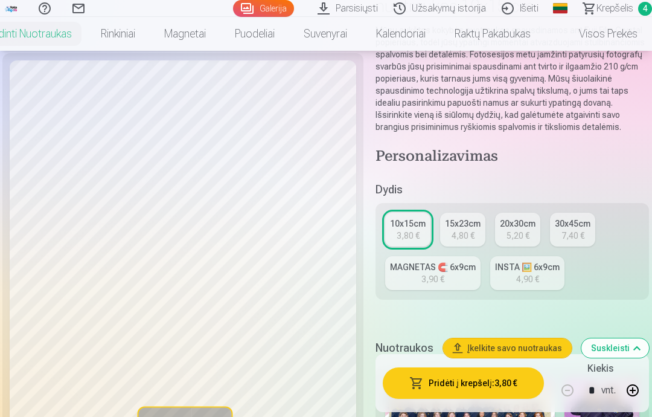
click at [156, 416] on span at bounding box center [164, 424] width 19 height 19
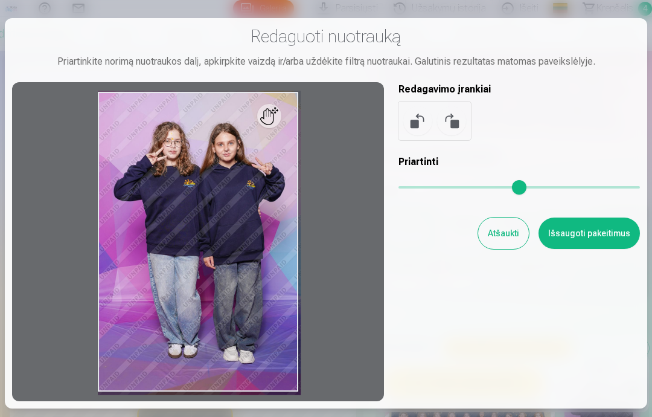
click at [522, 249] on button "Atšaukti" at bounding box center [503, 232] width 51 height 31
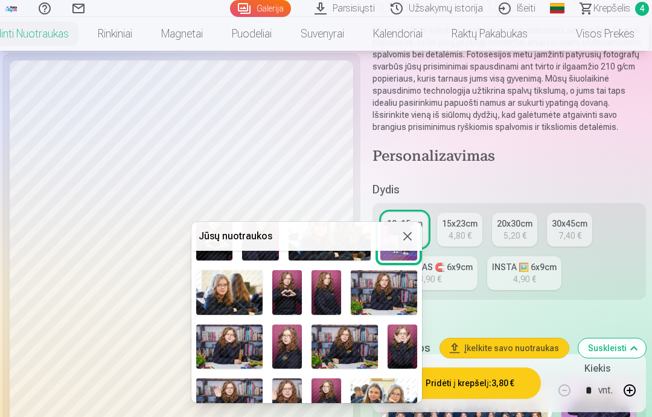
scroll to position [109, 0]
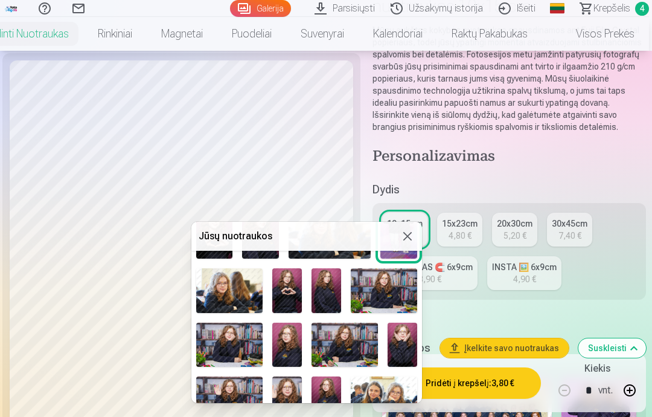
click at [292, 347] on img at bounding box center [287, 344] width 30 height 44
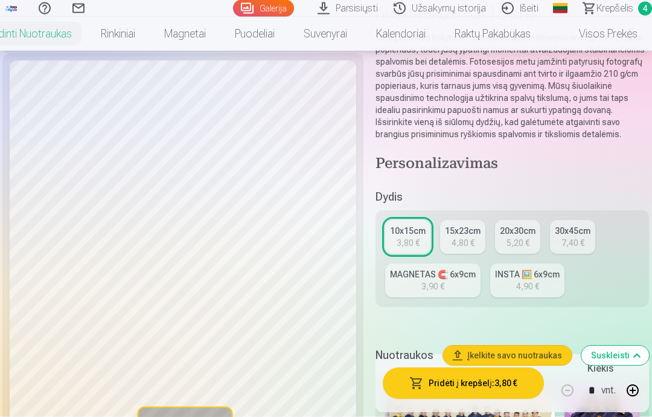
scroll to position [138, 0]
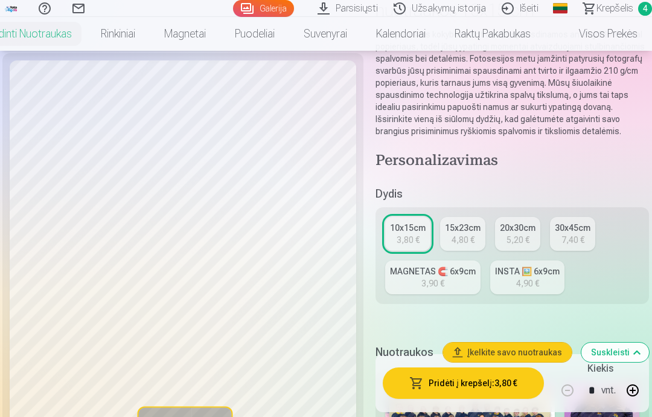
click at [218, 416] on span at bounding box center [211, 424] width 19 height 19
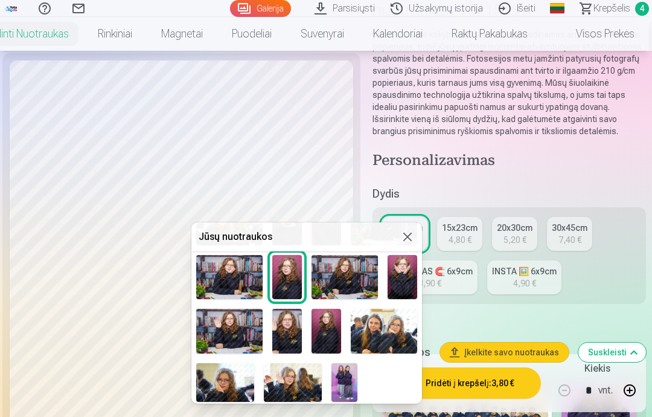
scroll to position [179, 0]
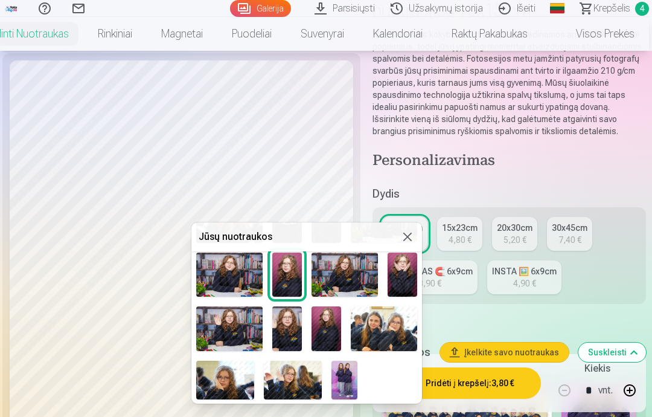
click at [330, 332] on img at bounding box center [327, 328] width 30 height 44
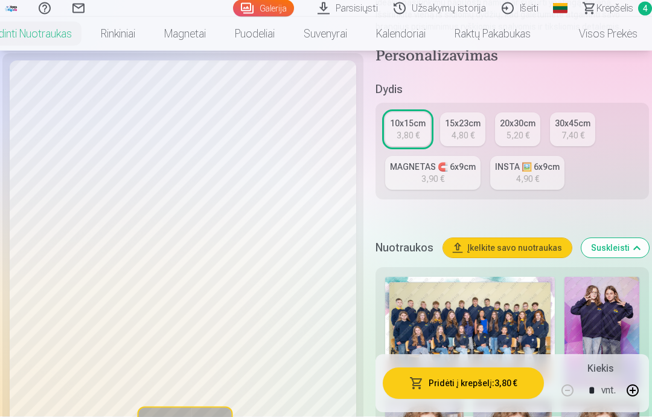
scroll to position [243, 0]
click at [466, 399] on button "Pridėti į krepšelį : 3,80 €" at bounding box center [463, 382] width 161 height 31
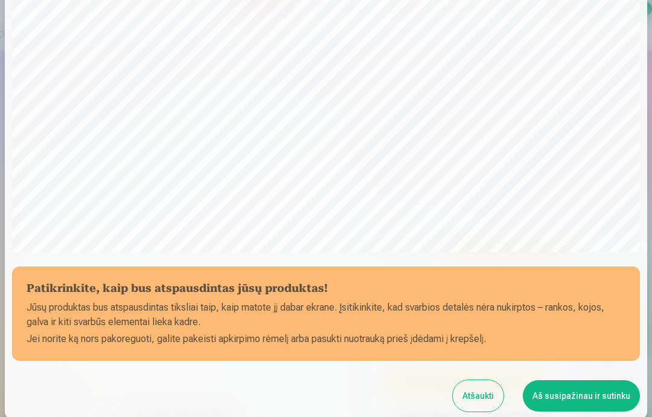
scroll to position [277, 0]
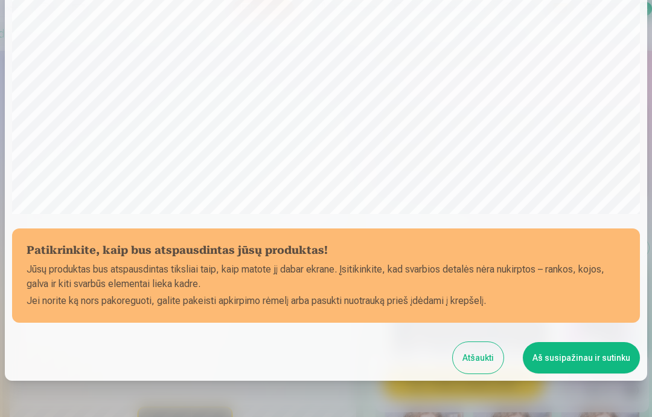
click at [569, 359] on button "Aš susipažinau ir sutinku" at bounding box center [581, 357] width 117 height 31
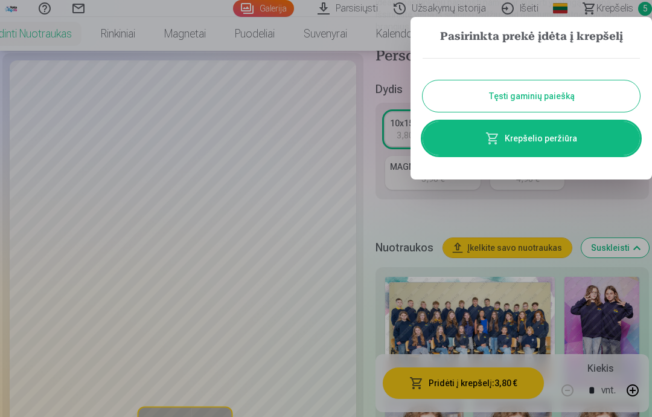
click at [582, 92] on button "Tęsti gaminių paiešką" at bounding box center [531, 95] width 217 height 31
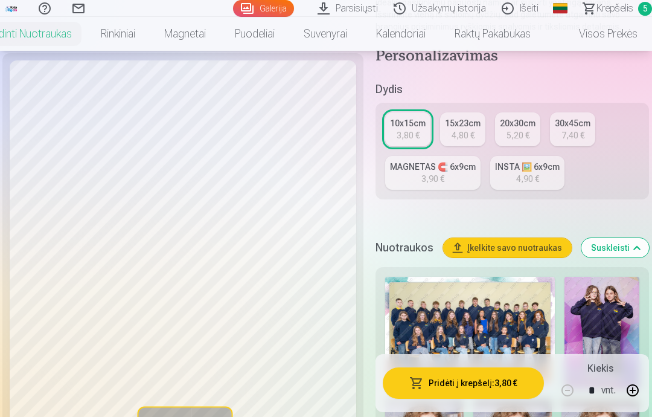
click at [211, 416] on span at bounding box center [211, 424] width 19 height 19
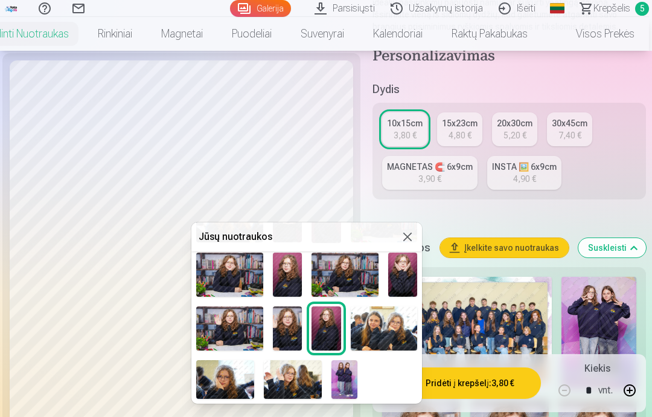
scroll to position [179, 0]
click at [303, 382] on img at bounding box center [293, 379] width 58 height 39
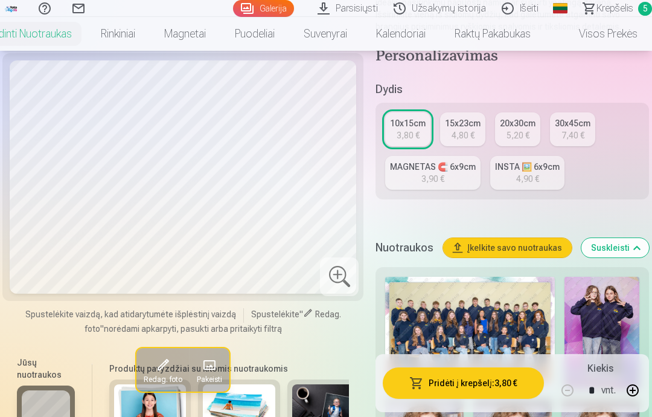
click at [195, 362] on button "Pakeisti" at bounding box center [210, 369] width 40 height 43
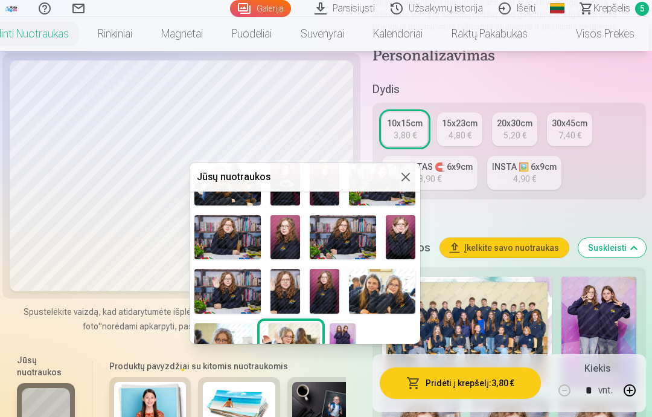
scroll to position [170, 0]
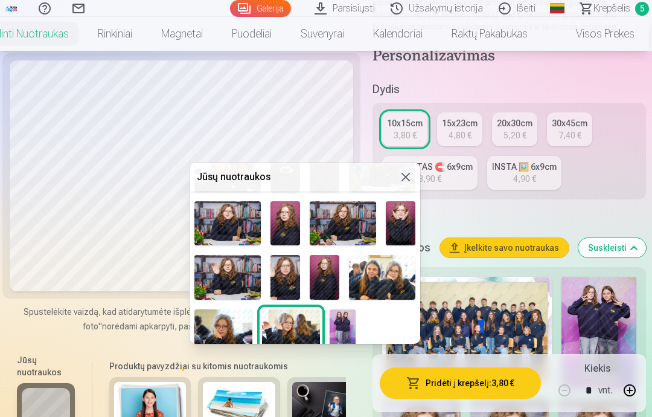
click at [241, 282] on img at bounding box center [227, 277] width 66 height 44
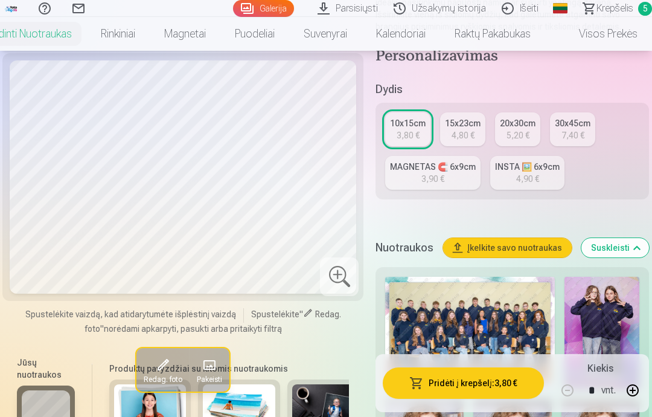
click at [215, 362] on span at bounding box center [209, 364] width 19 height 19
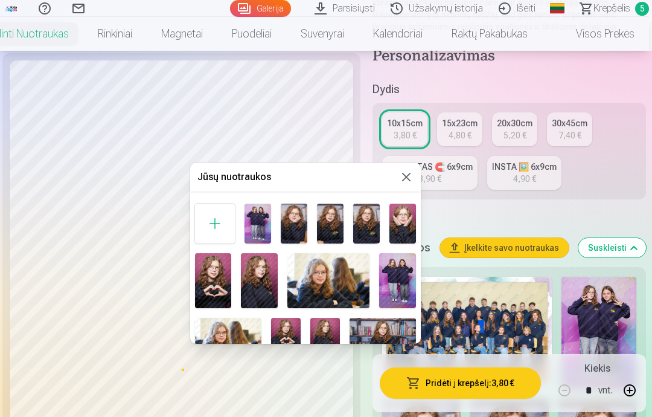
scroll to position [0, 0]
click at [409, 178] on button at bounding box center [406, 177] width 14 height 14
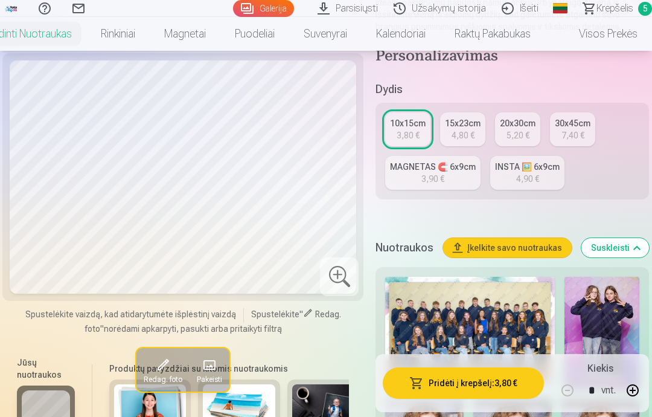
click at [212, 364] on span at bounding box center [209, 364] width 19 height 19
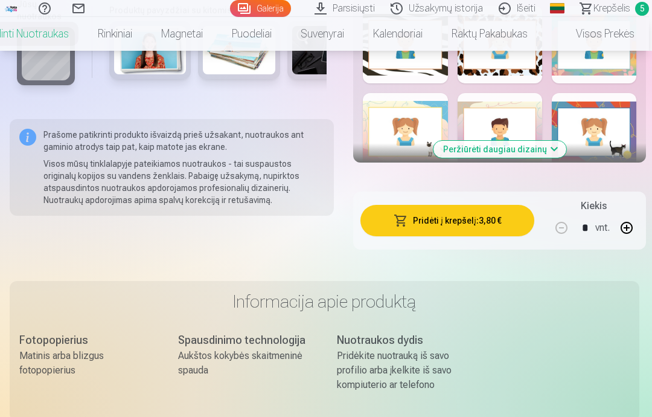
scroll to position [1611, 0]
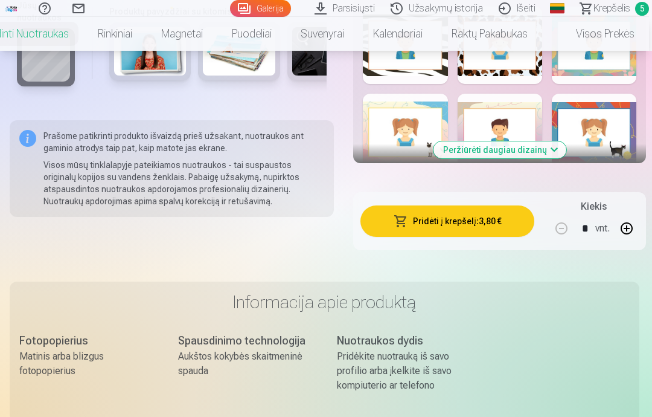
click at [624, 15] on div at bounding box center [326, 208] width 652 height 417
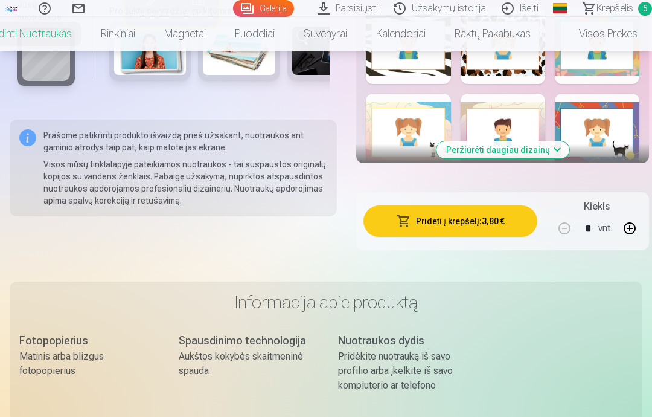
click at [633, 7] on span "Krepšelis" at bounding box center [615, 8] width 37 height 14
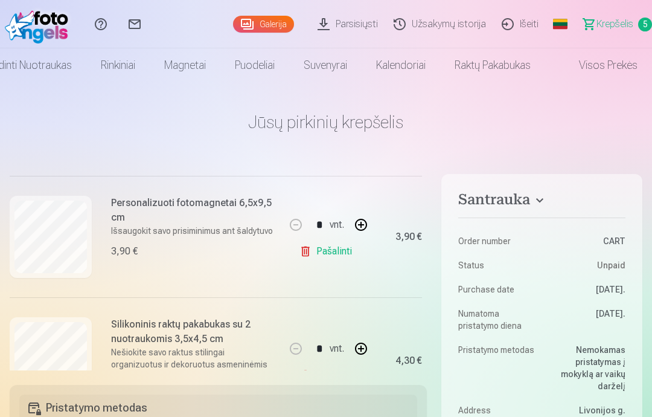
scroll to position [258, 0]
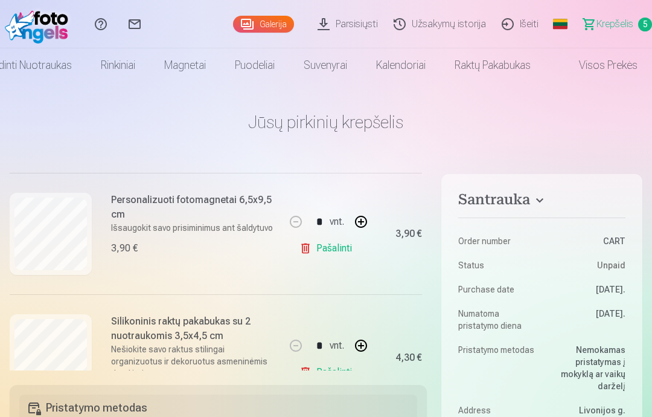
click at [628, 22] on span "Krepšelis" at bounding box center [615, 24] width 37 height 14
click at [617, 64] on link "Visos prekės" at bounding box center [598, 65] width 107 height 34
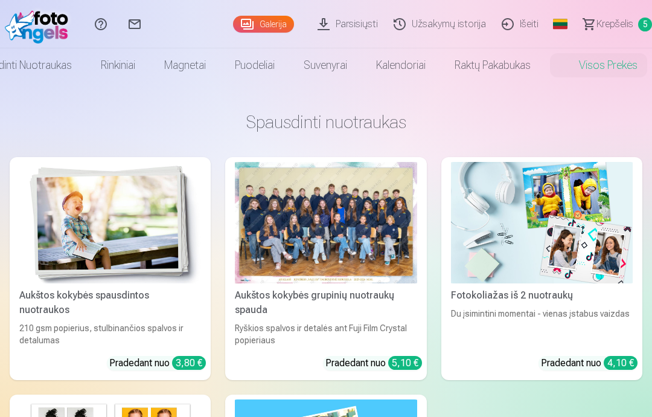
click at [181, 281] on img at bounding box center [110, 222] width 182 height 121
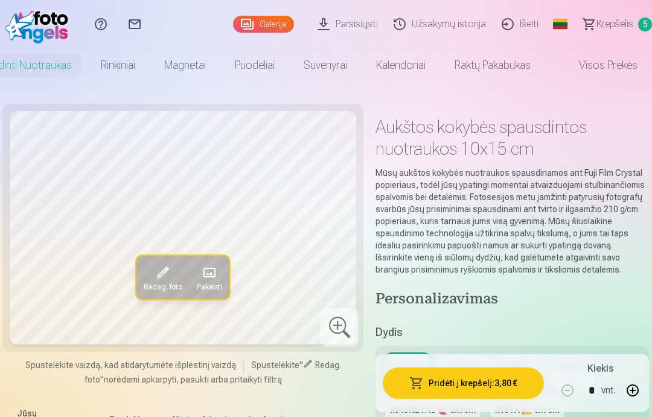
click at [210, 277] on span at bounding box center [209, 272] width 19 height 19
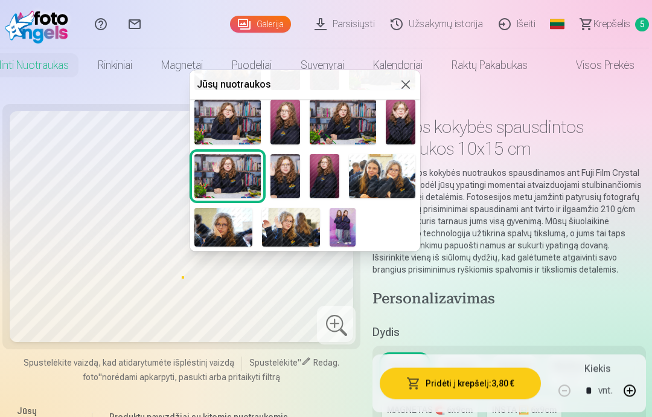
scroll to position [179, 0]
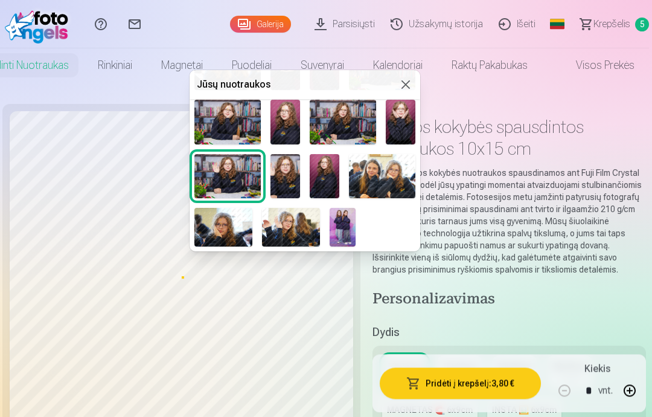
click at [407, 83] on button at bounding box center [406, 84] width 14 height 14
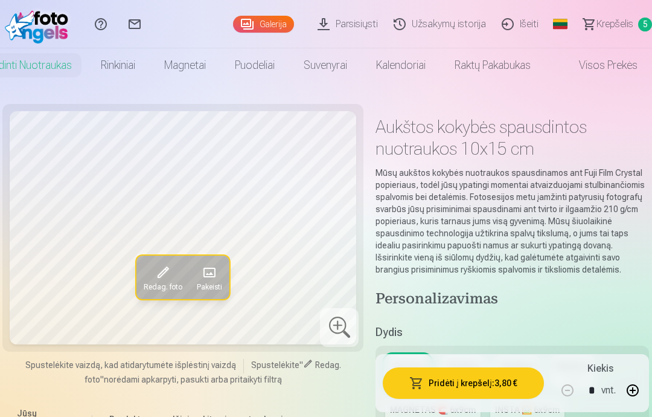
click at [210, 280] on span at bounding box center [209, 272] width 19 height 19
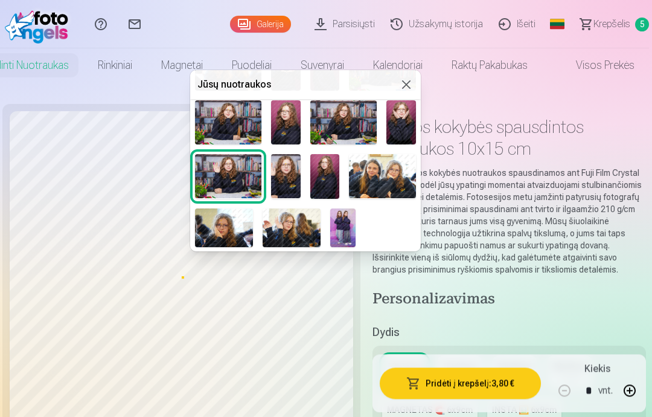
click at [339, 231] on img at bounding box center [343, 227] width 26 height 39
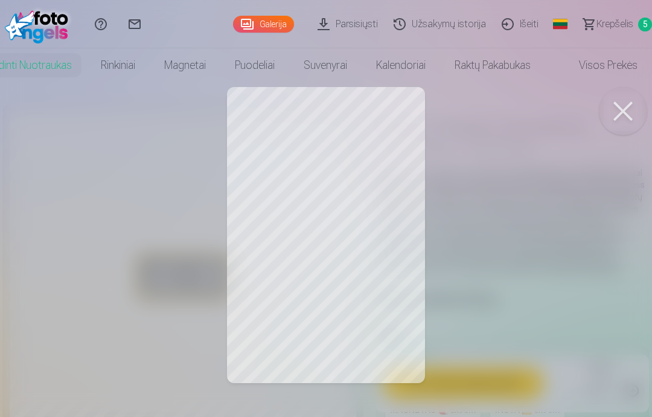
click at [340, 230] on div at bounding box center [326, 208] width 652 height 417
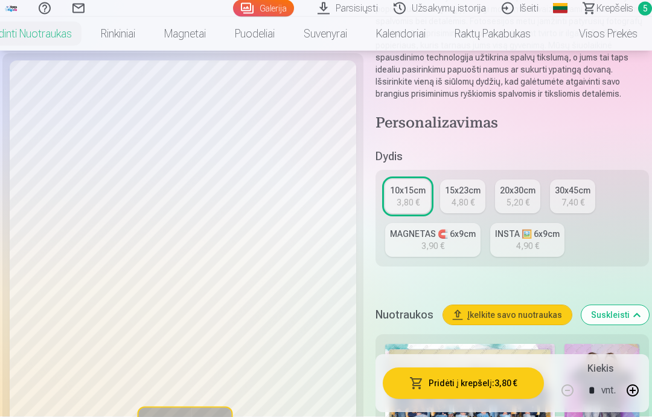
scroll to position [176, 0]
click at [507, 399] on button "Pridėti į krepšelį : 3,80 €" at bounding box center [463, 382] width 161 height 31
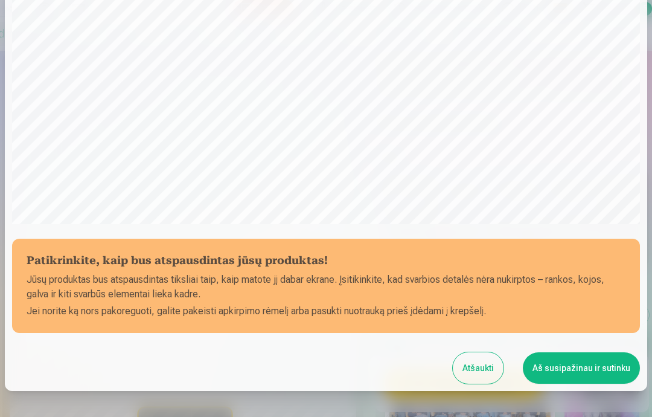
scroll to position [277, 0]
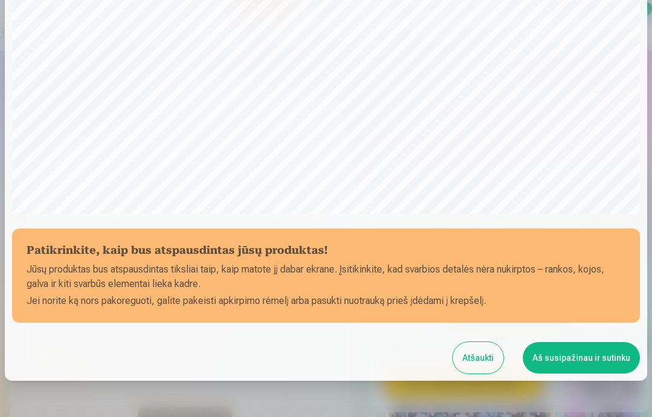
click at [602, 360] on button "Aš susipažinau ir sutinku" at bounding box center [581, 357] width 117 height 31
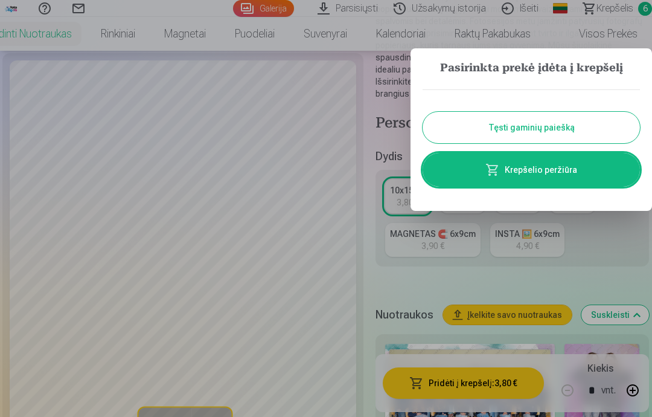
click at [595, 130] on button "Tęsti gaminių paiešką" at bounding box center [531, 127] width 217 height 31
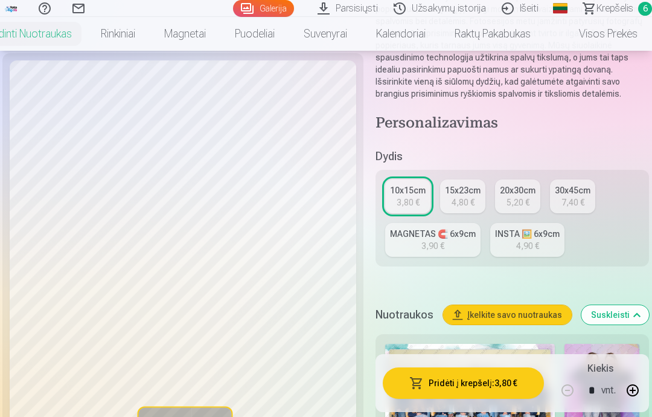
scroll to position [224, 0]
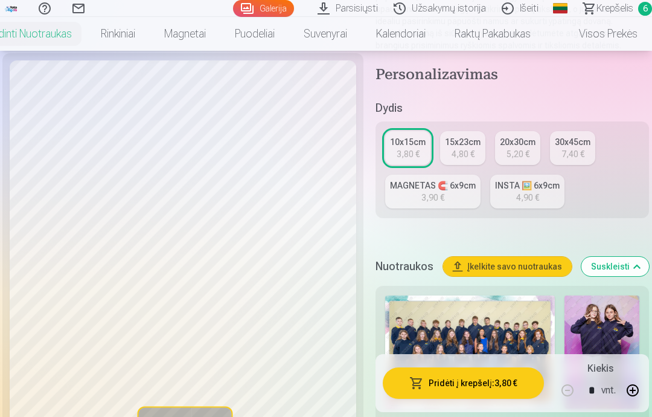
click at [547, 200] on link "INSTA 🖼️ 6x9cm 4,90 €" at bounding box center [527, 192] width 74 height 34
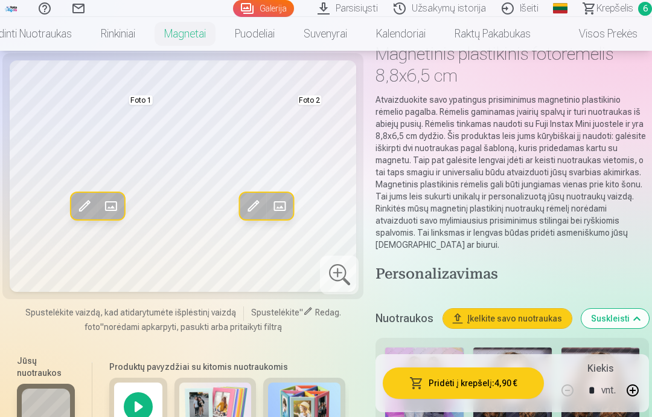
scroll to position [78, 0]
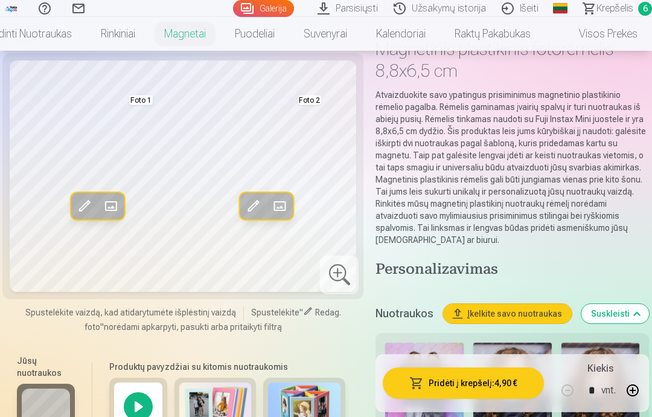
click at [612, 34] on link "Visos prekės" at bounding box center [598, 34] width 107 height 34
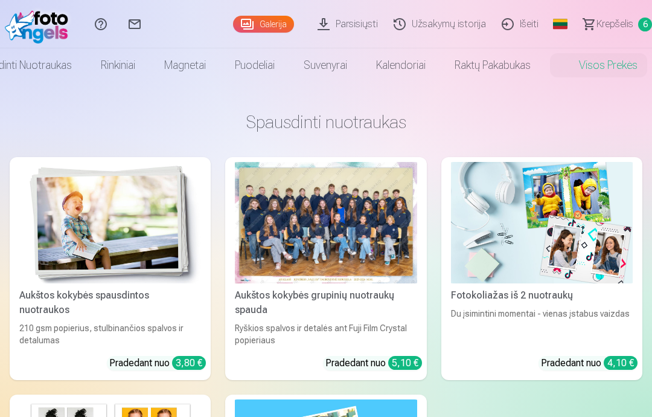
click at [624, 19] on span "Krepšelis" at bounding box center [615, 24] width 37 height 14
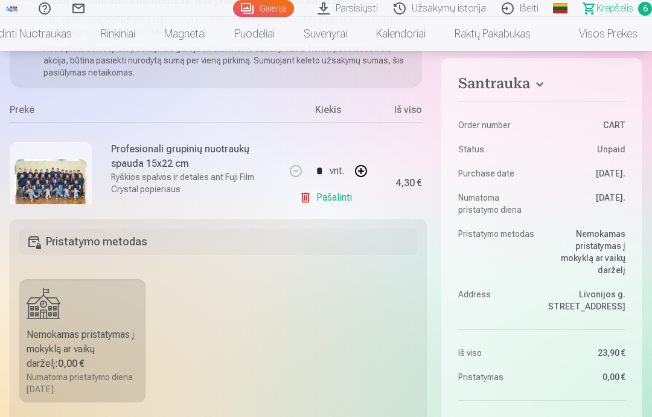
scroll to position [25, 0]
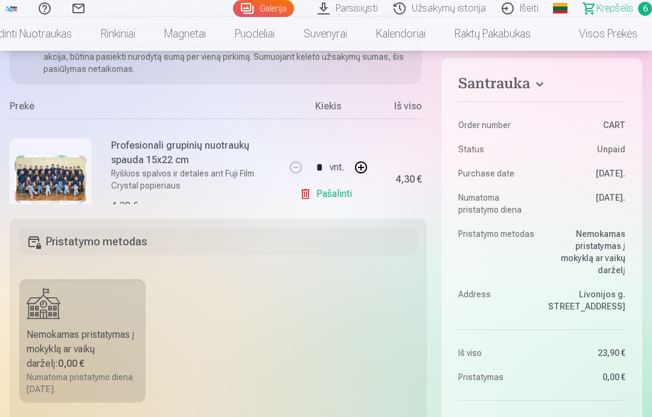
click at [71, 152] on div at bounding box center [51, 179] width 82 height 82
click at [115, 164] on h6 "Profesionali grupinių nuotraukų spauda 15x22 cm" at bounding box center [193, 152] width 165 height 29
click at [74, 176] on img at bounding box center [50, 179] width 72 height 48
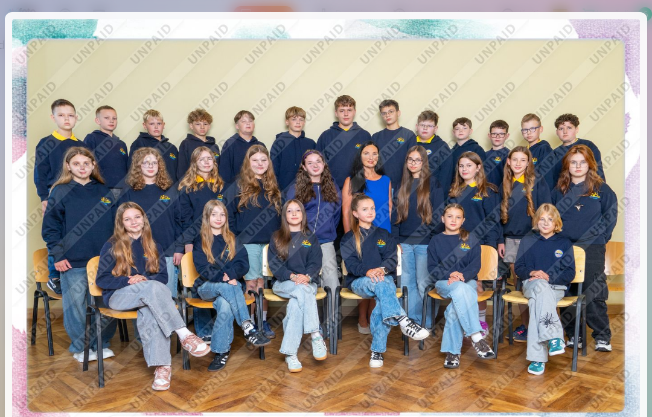
scroll to position [0, 0]
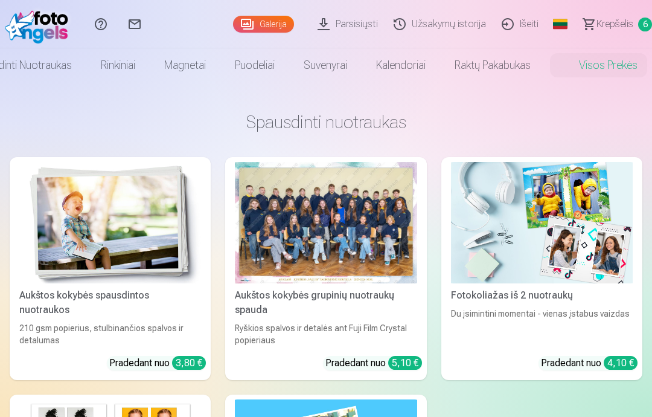
click at [620, 24] on span "Krepšelis" at bounding box center [615, 24] width 37 height 14
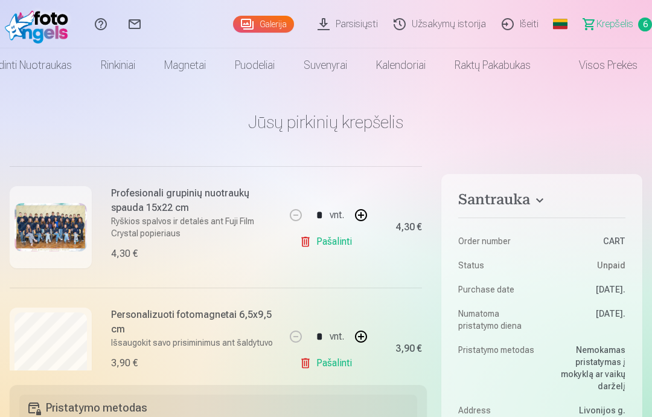
scroll to position [144, 0]
click at [249, 211] on h6 "Profesionali grupinių nuotraukų spauda 15x22 cm" at bounding box center [193, 199] width 165 height 29
click at [246, 224] on p "Ryškios spalvos ir detalės ant Fuji Film Crystal popieriaus" at bounding box center [193, 226] width 165 height 24
click at [341, 243] on link "Pašalinti" at bounding box center [328, 240] width 57 height 24
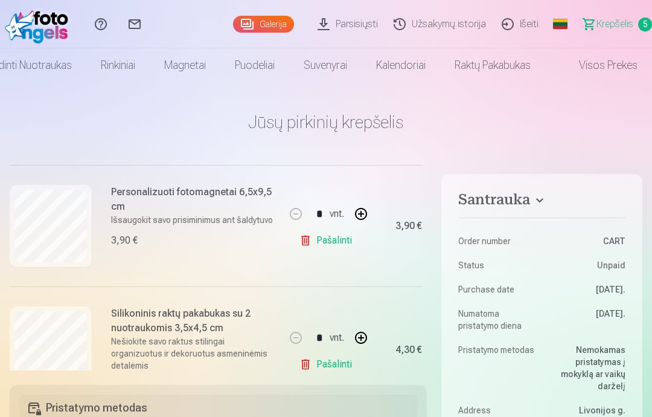
click at [617, 70] on link "Visos prekės" at bounding box center [598, 65] width 107 height 34
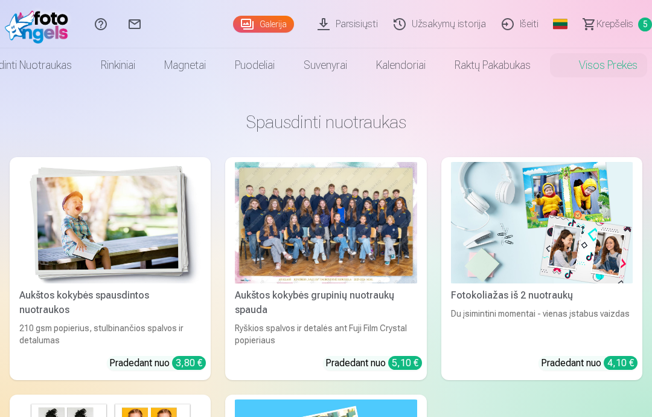
click at [111, 188] on img at bounding box center [110, 222] width 182 height 121
click at [365, 229] on div at bounding box center [326, 222] width 182 height 121
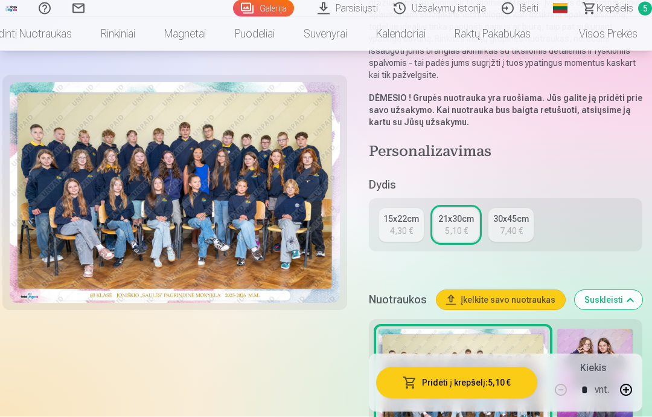
scroll to position [219, 0]
click at [407, 218] on div "15x22cm" at bounding box center [401, 219] width 36 height 12
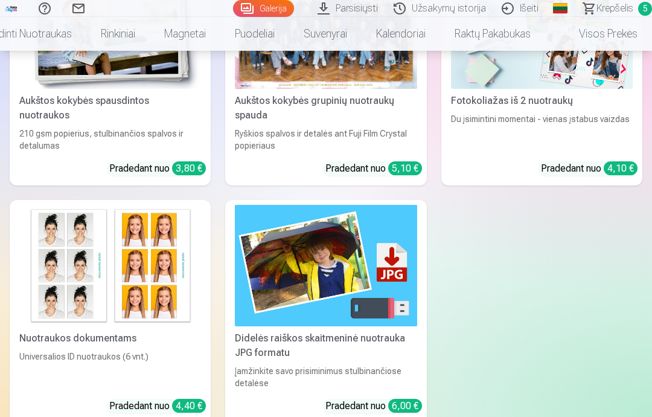
scroll to position [1759, 0]
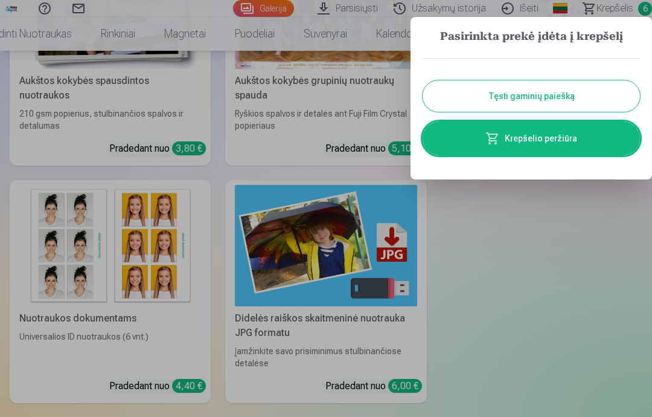
click at [607, 103] on button "Tęsti gaminių paiešką" at bounding box center [531, 95] width 217 height 31
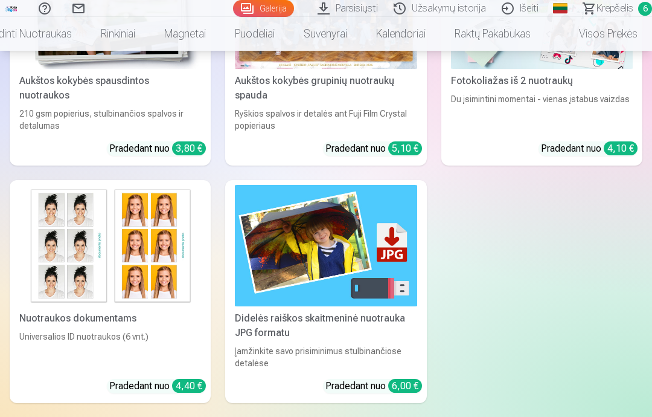
click at [633, 5] on span "Krepšelis" at bounding box center [615, 8] width 37 height 14
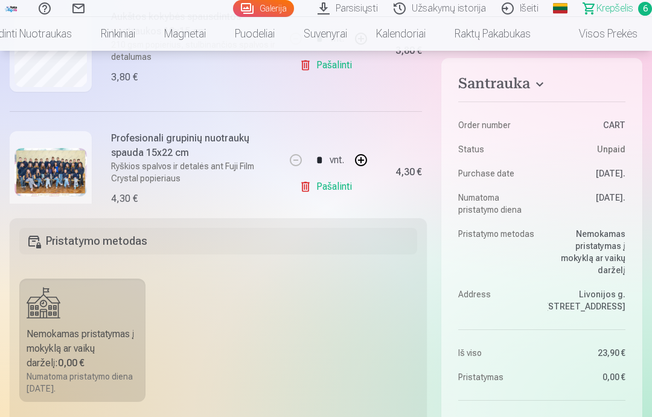
scroll to position [155, 0]
